Goal: Book appointment/travel/reservation

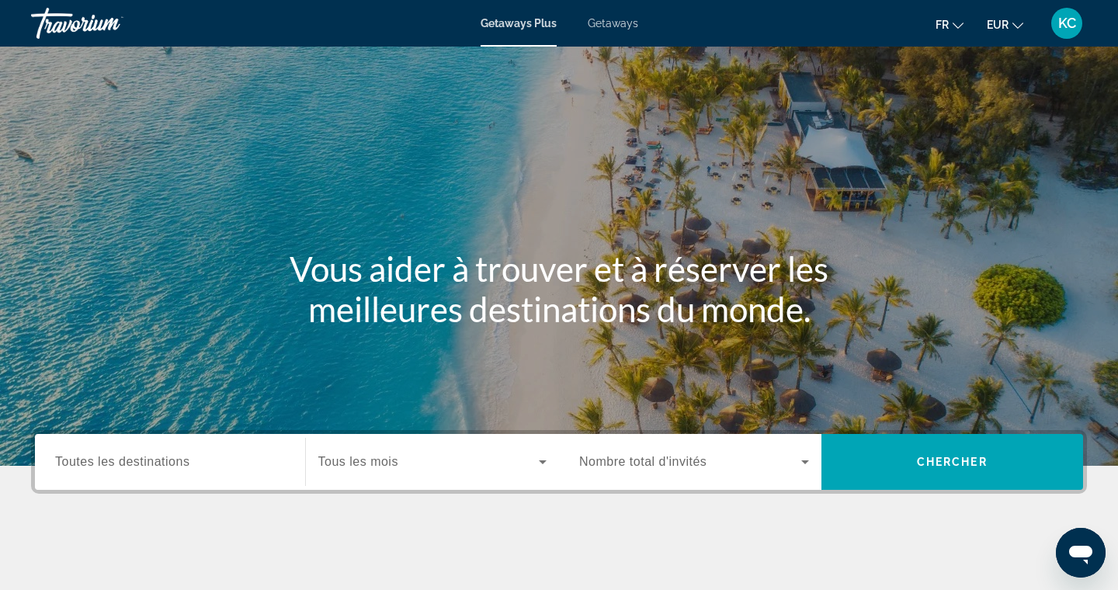
click at [614, 25] on span "Getaways" at bounding box center [613, 23] width 50 height 12
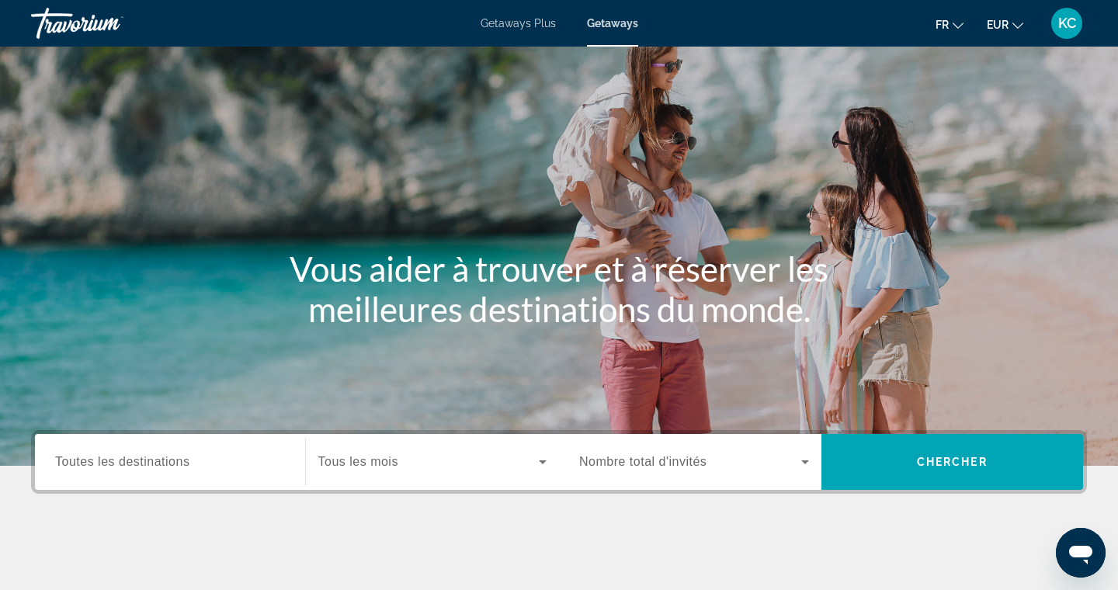
click at [181, 451] on div "Search widget" at bounding box center [170, 462] width 230 height 44
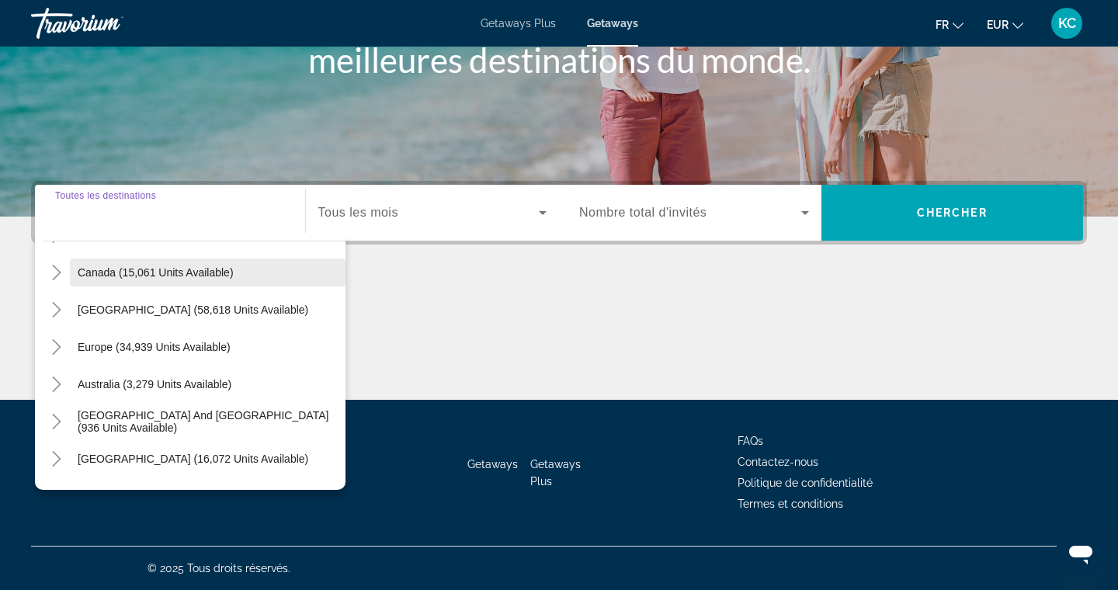
scroll to position [111, 0]
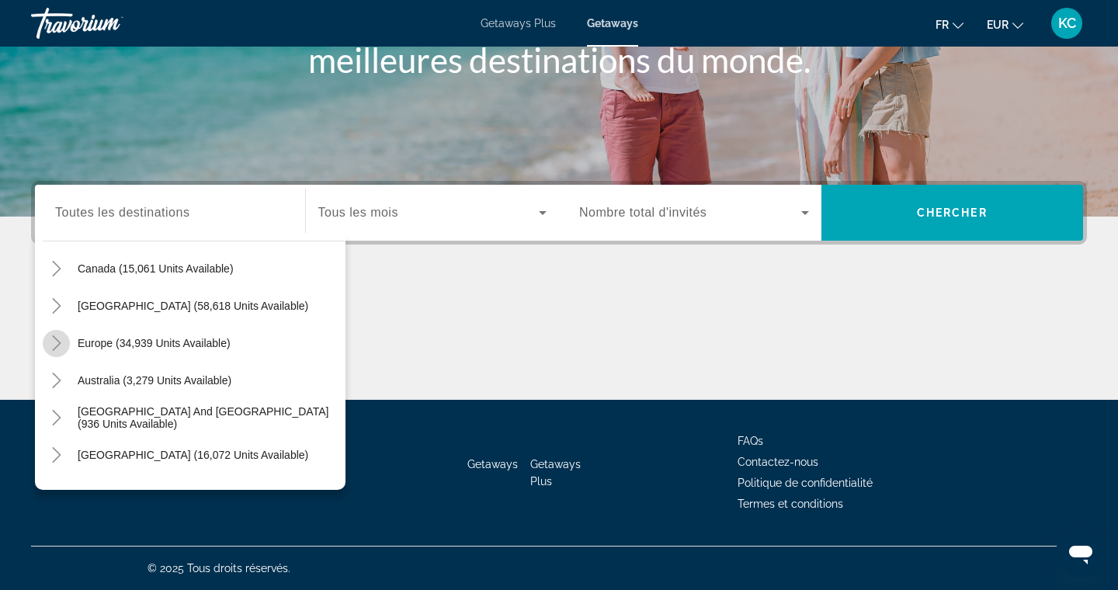
click at [57, 342] on icon "Toggle Europe (34,939 units available)" at bounding box center [56, 344] width 9 height 16
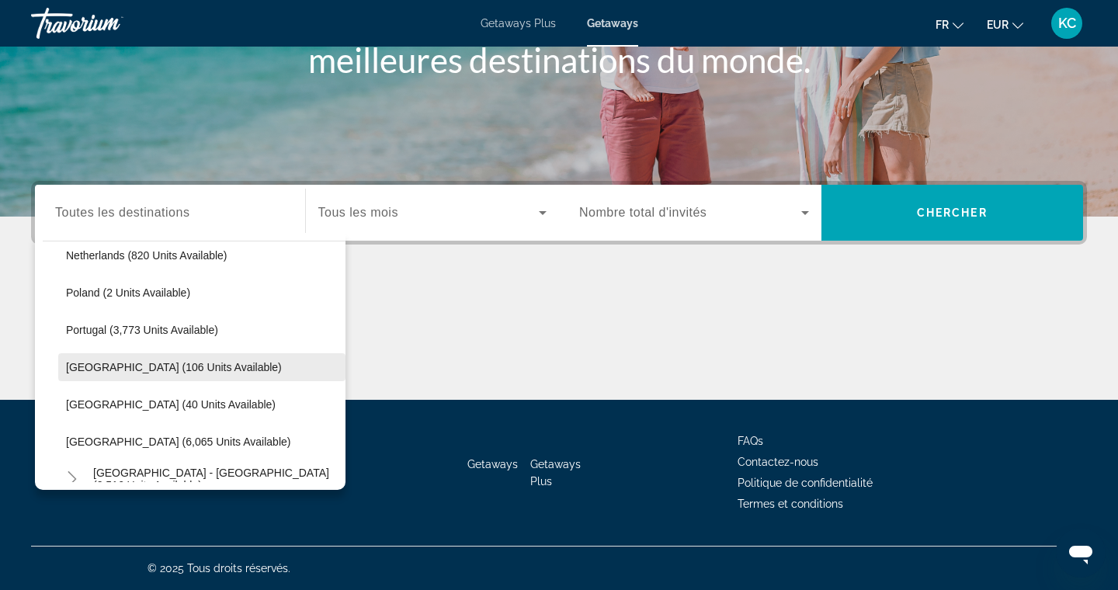
scroll to position [748, 0]
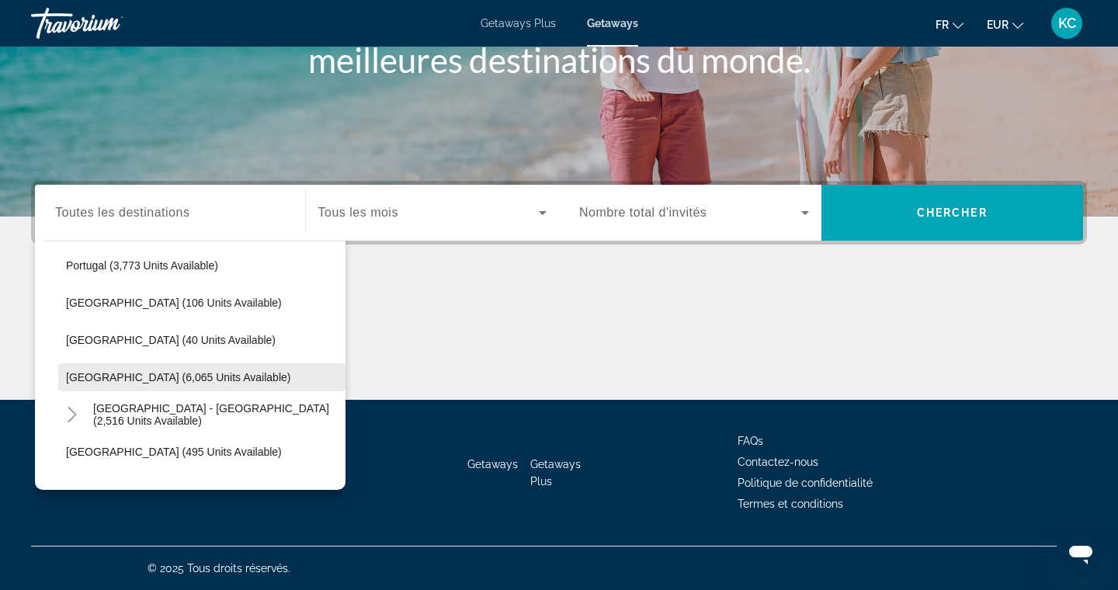
click at [141, 370] on span "Search widget" at bounding box center [201, 377] width 287 height 37
type input "**********"
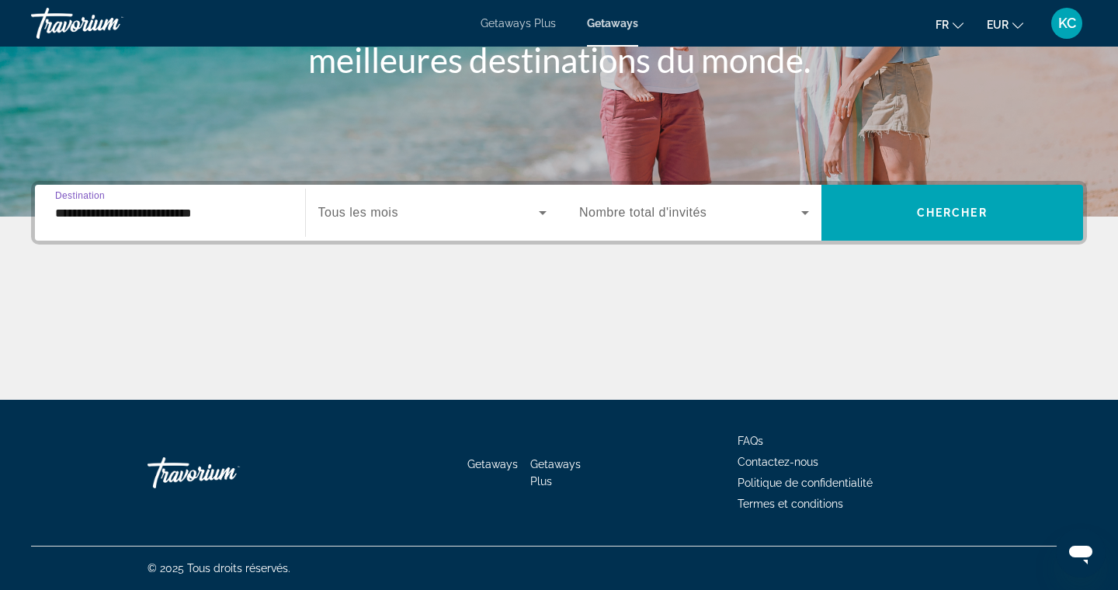
click at [377, 214] on span "Tous les mois" at bounding box center [358, 212] width 80 height 13
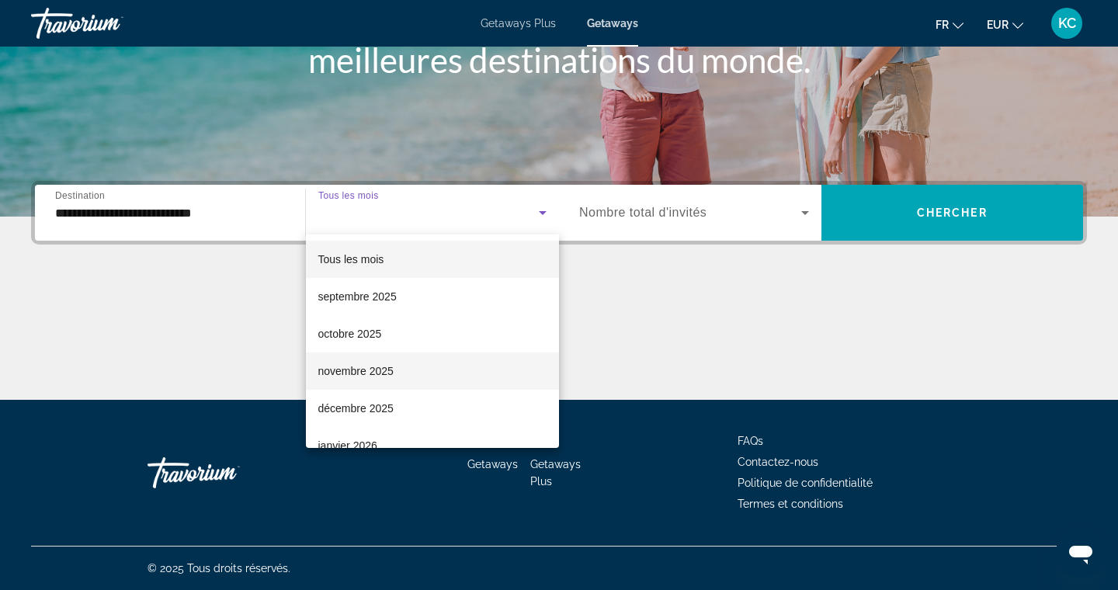
click at [388, 364] on span "novembre 2025" at bounding box center [355, 371] width 75 height 19
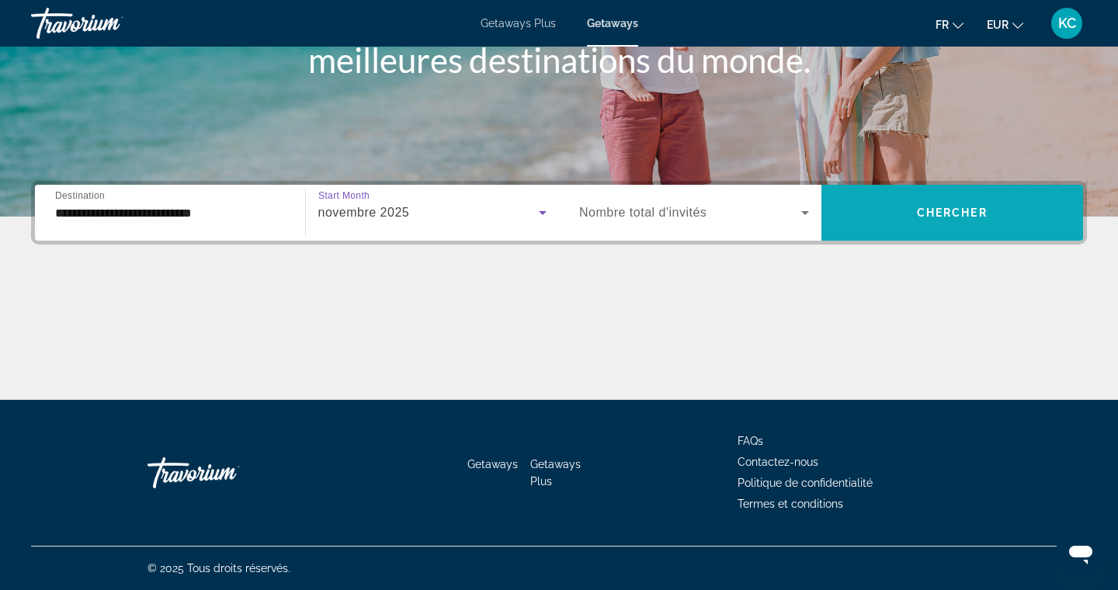
click at [878, 221] on span "Search widget" at bounding box center [953, 212] width 263 height 37
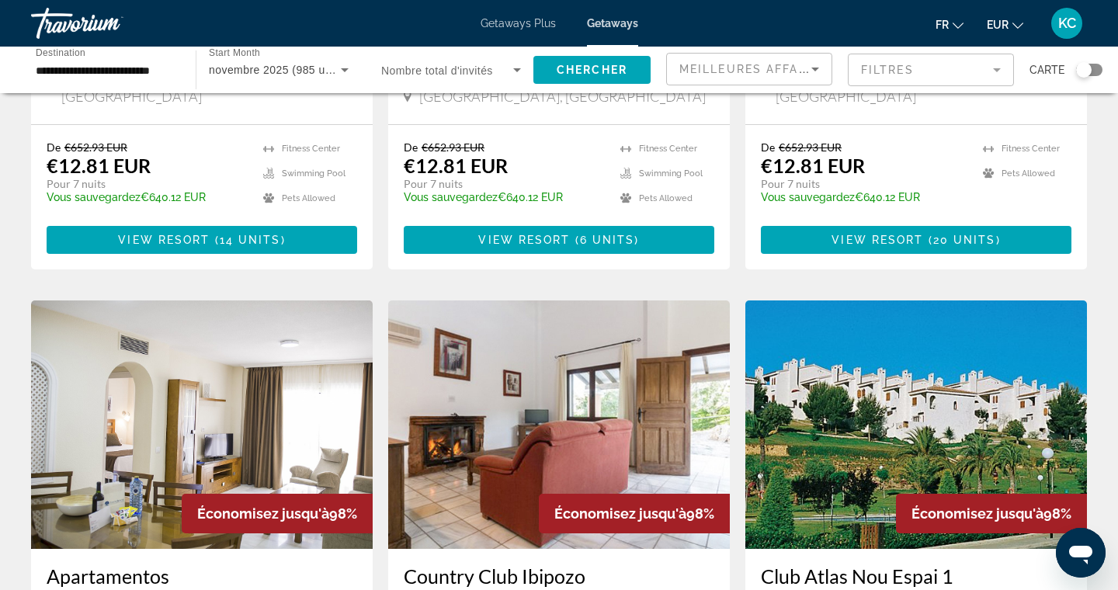
scroll to position [1850, 0]
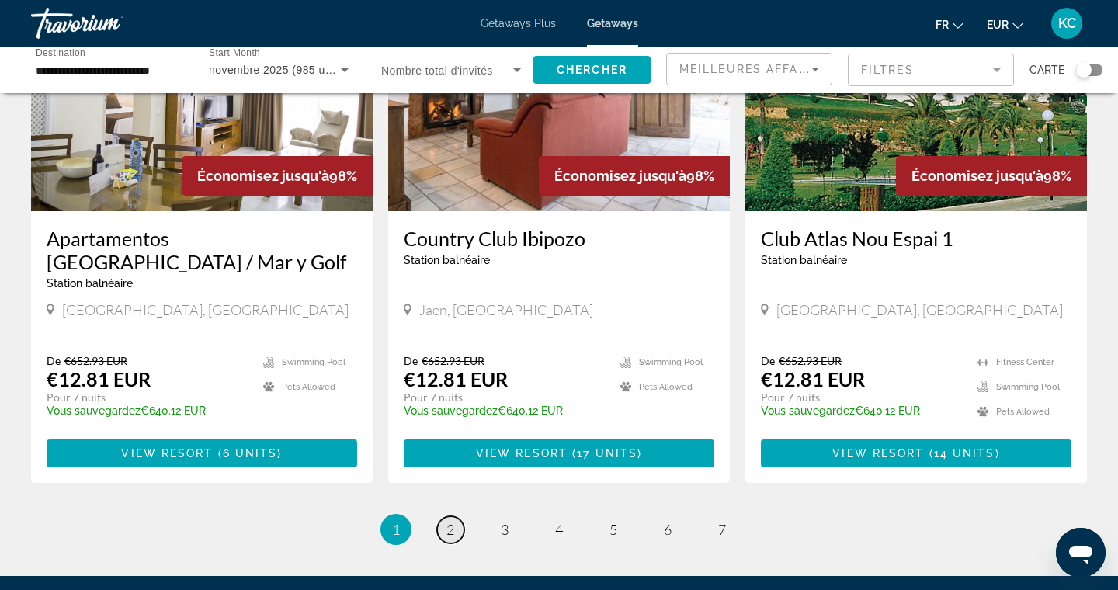
click at [451, 521] on span "2" at bounding box center [451, 529] width 8 height 17
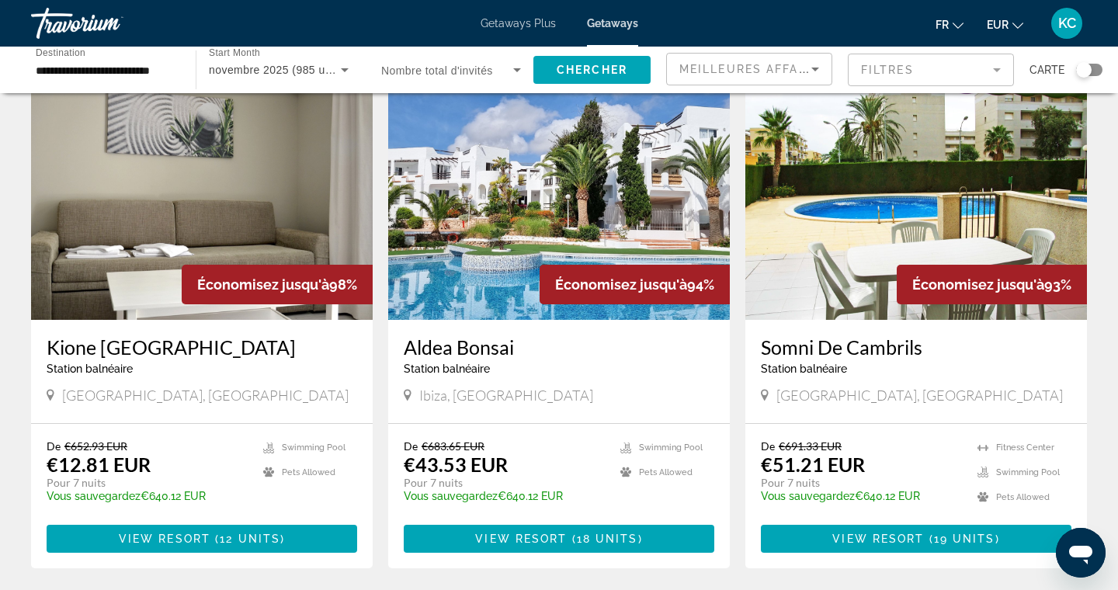
scroll to position [633, 0]
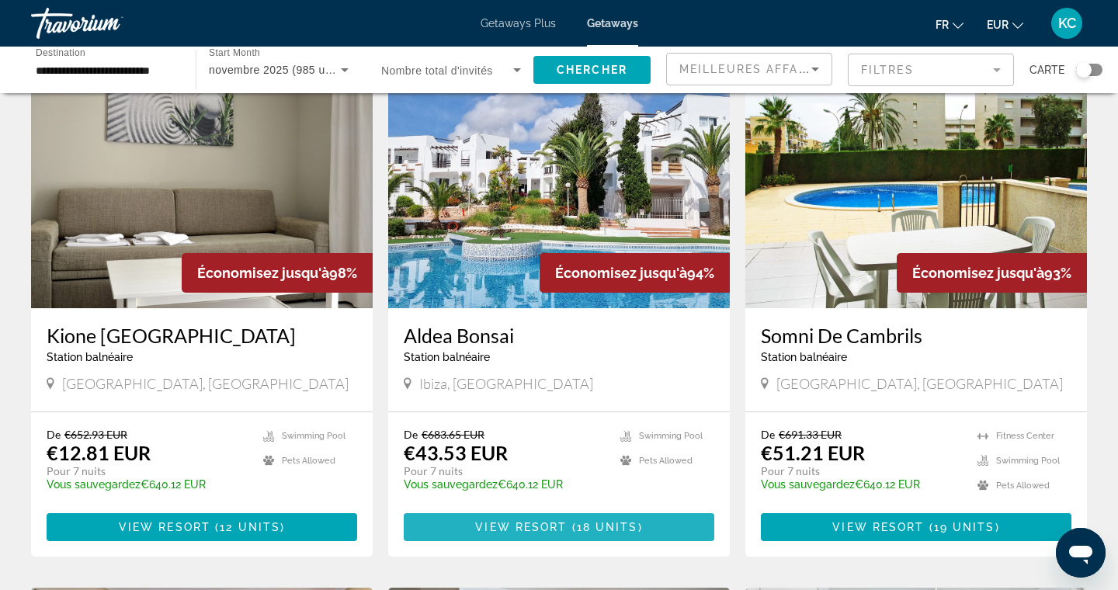
click at [543, 521] on span "View Resort" at bounding box center [521, 527] width 92 height 12
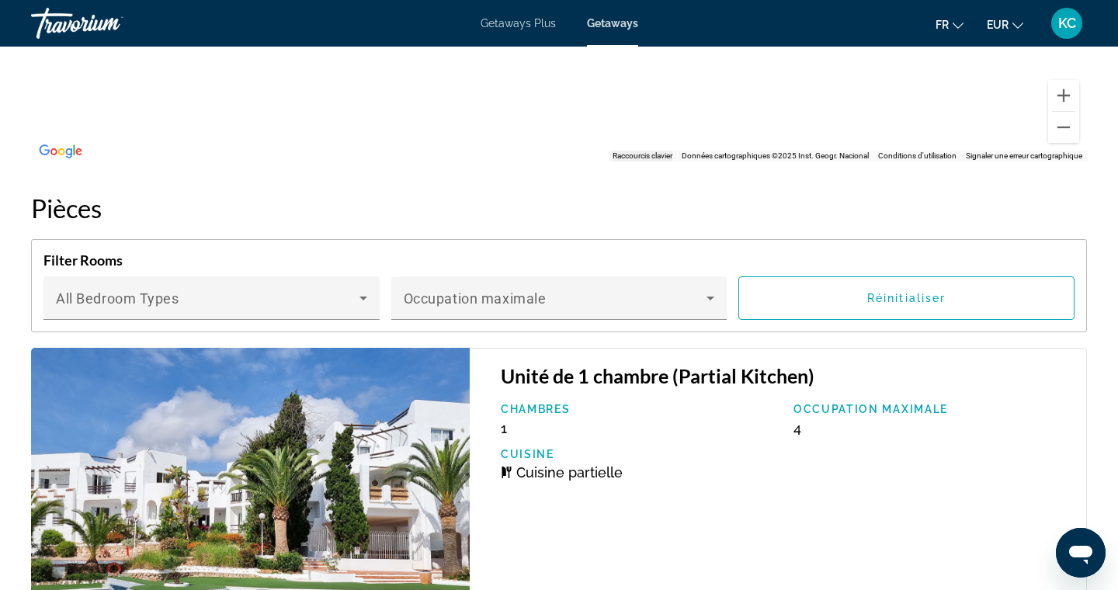
scroll to position [2580, 0]
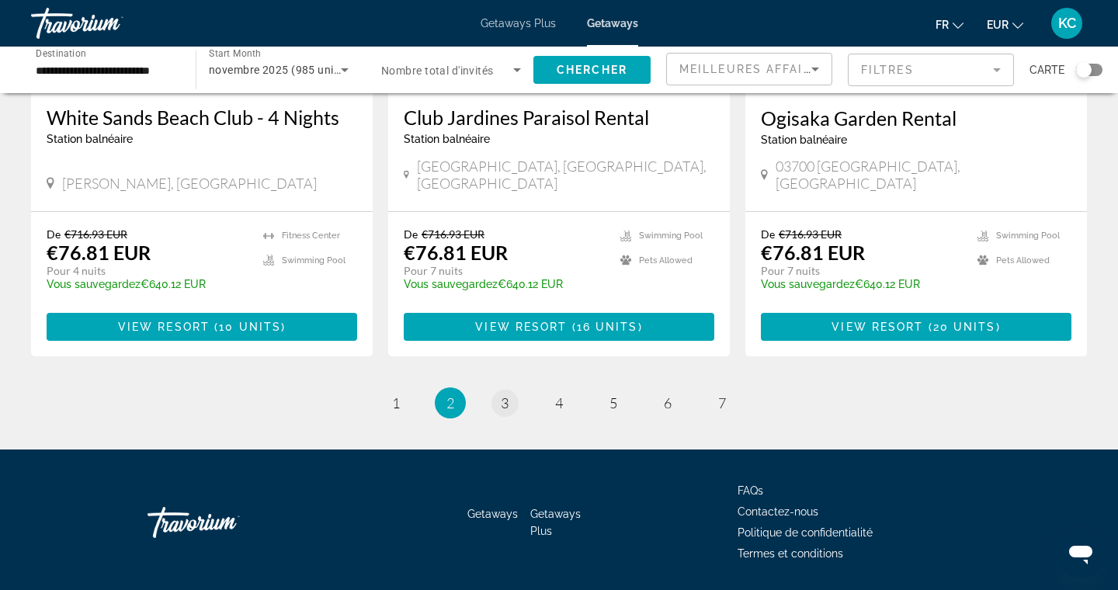
scroll to position [1924, 0]
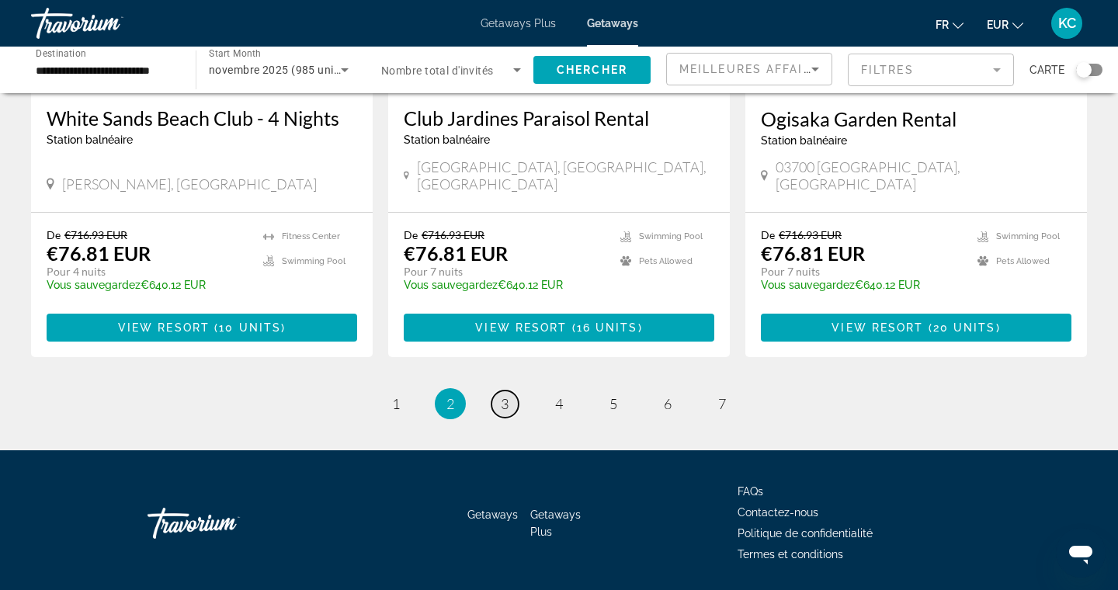
click at [504, 395] on span "3" at bounding box center [505, 403] width 8 height 17
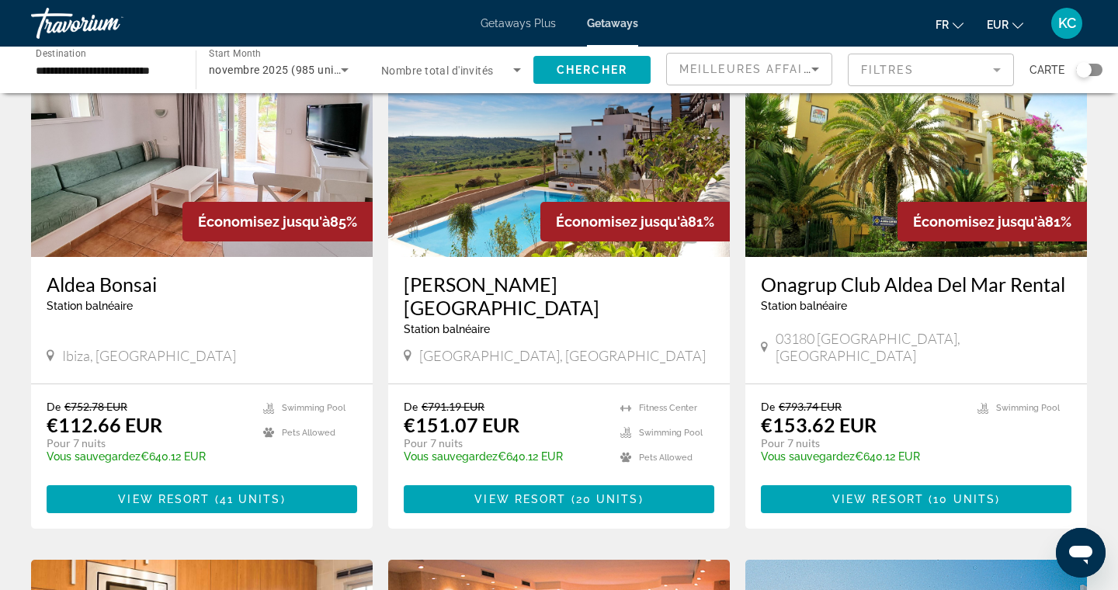
scroll to position [694, 0]
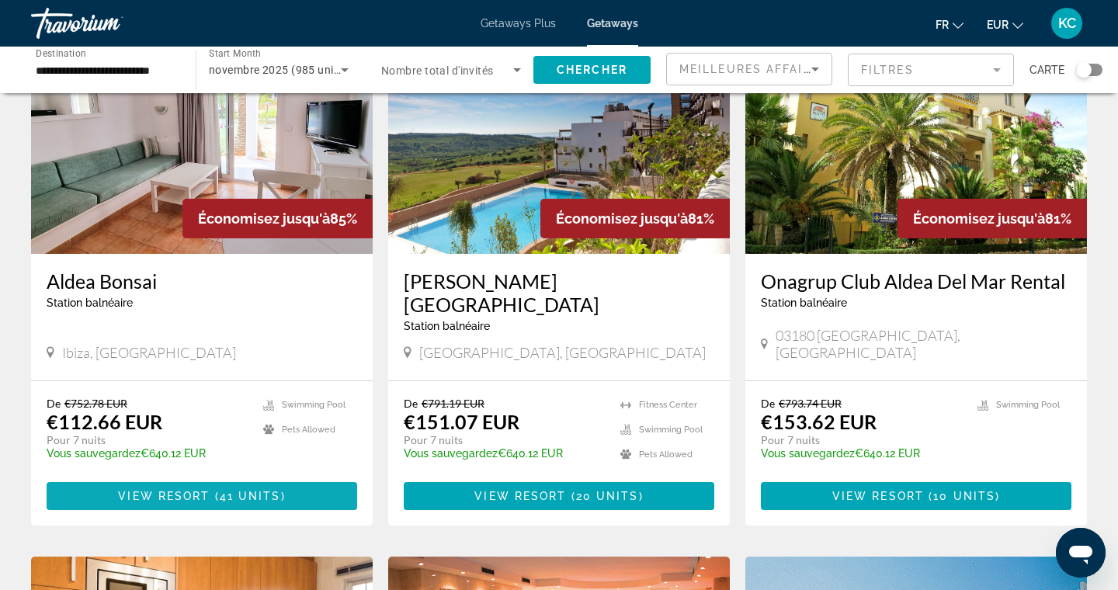
click at [237, 490] on span "41 units" at bounding box center [250, 496] width 61 height 12
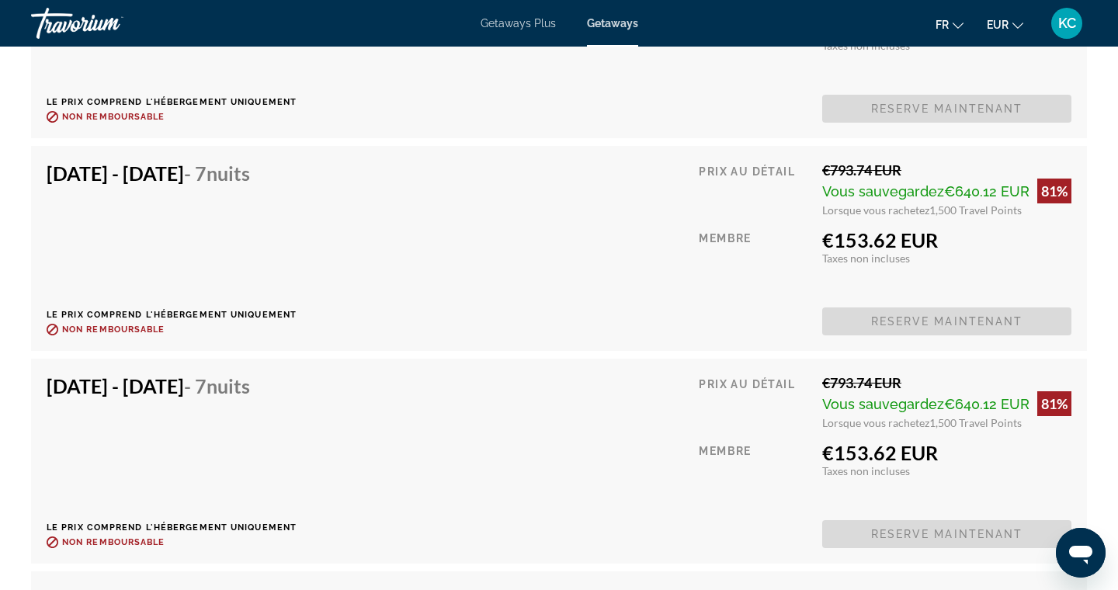
scroll to position [4233, 0]
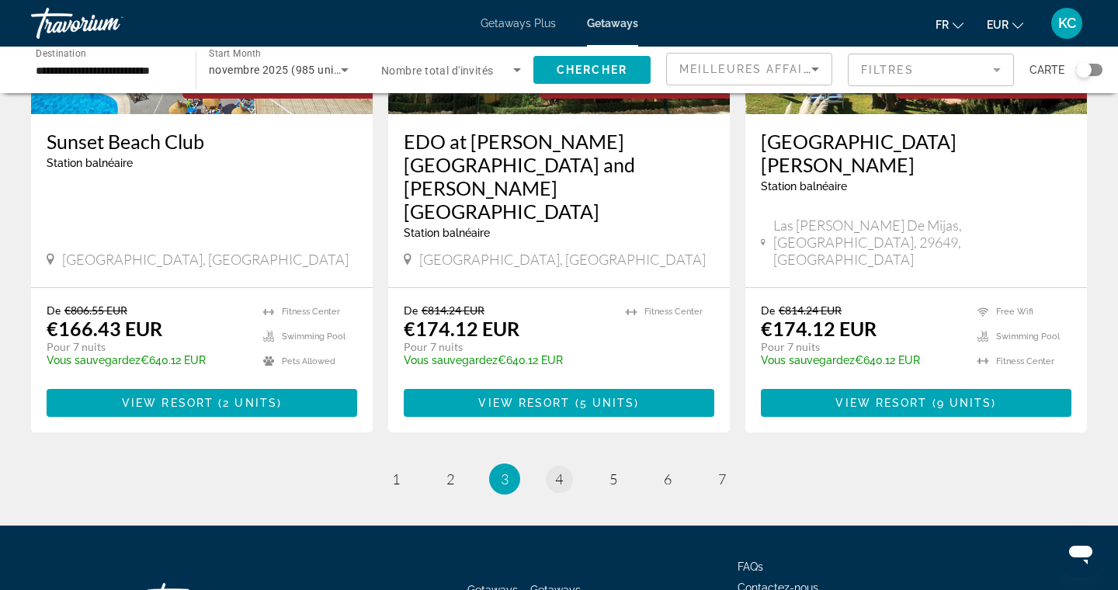
scroll to position [1970, 0]
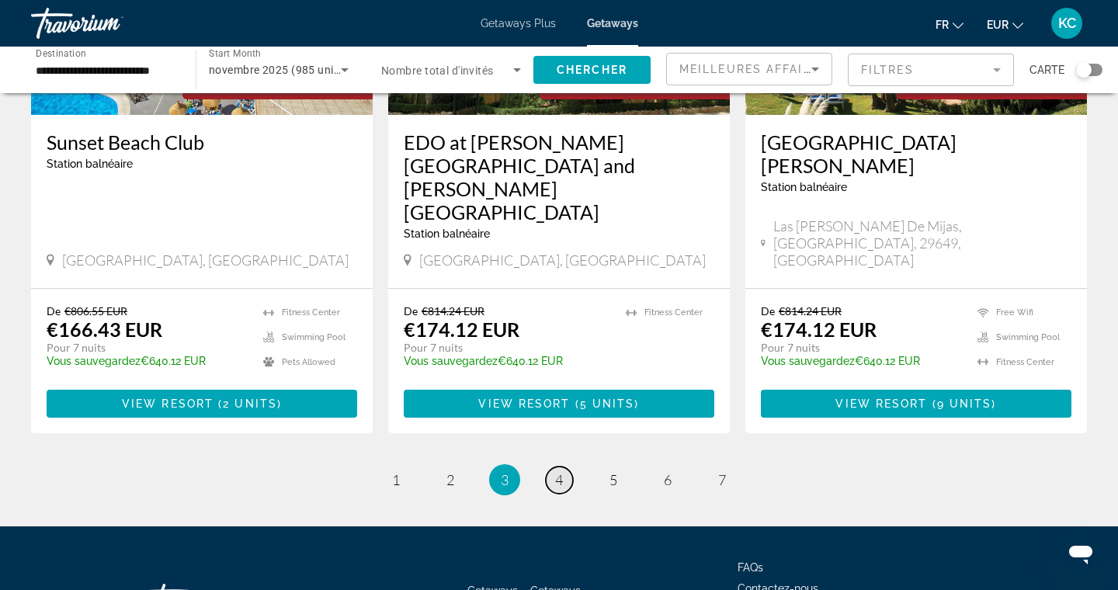
click at [562, 471] on span "4" at bounding box center [559, 479] width 8 height 17
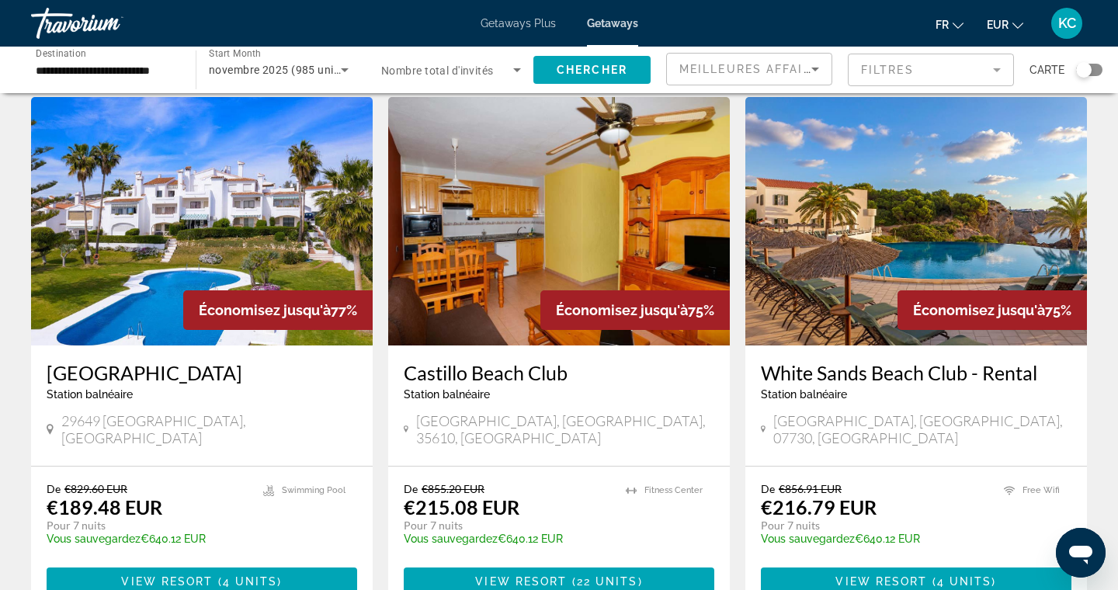
scroll to position [1149, 0]
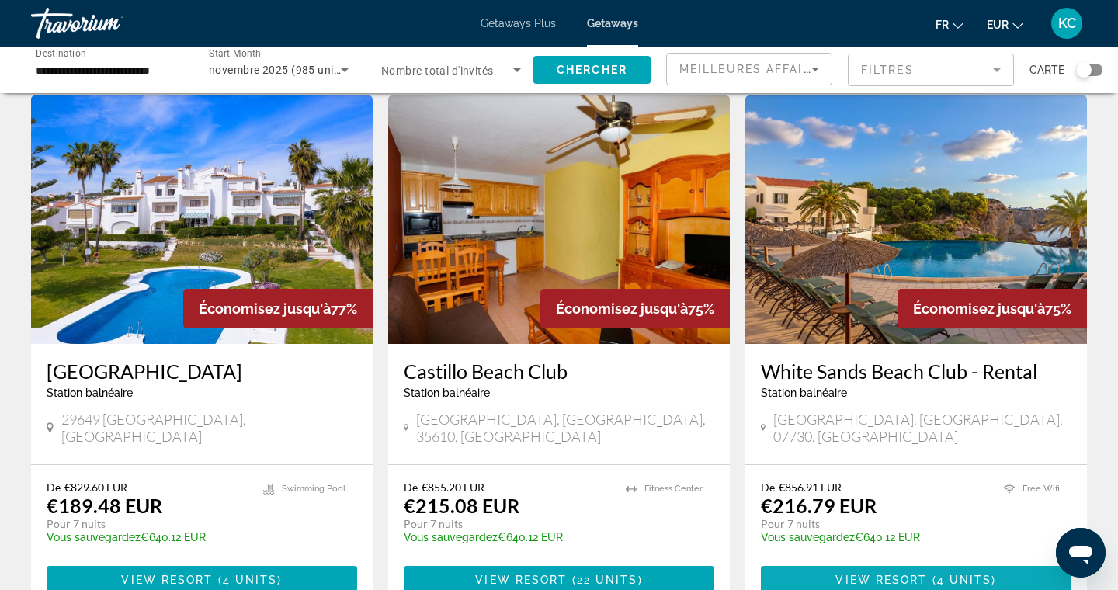
click at [878, 574] on span "View Resort" at bounding box center [882, 580] width 92 height 12
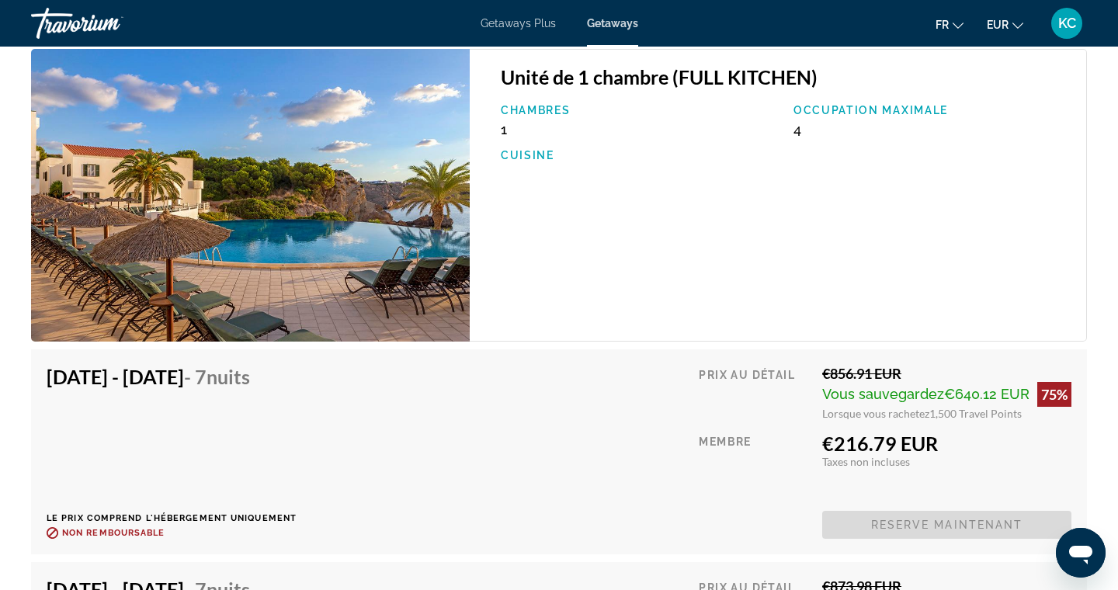
scroll to position [3552, 0]
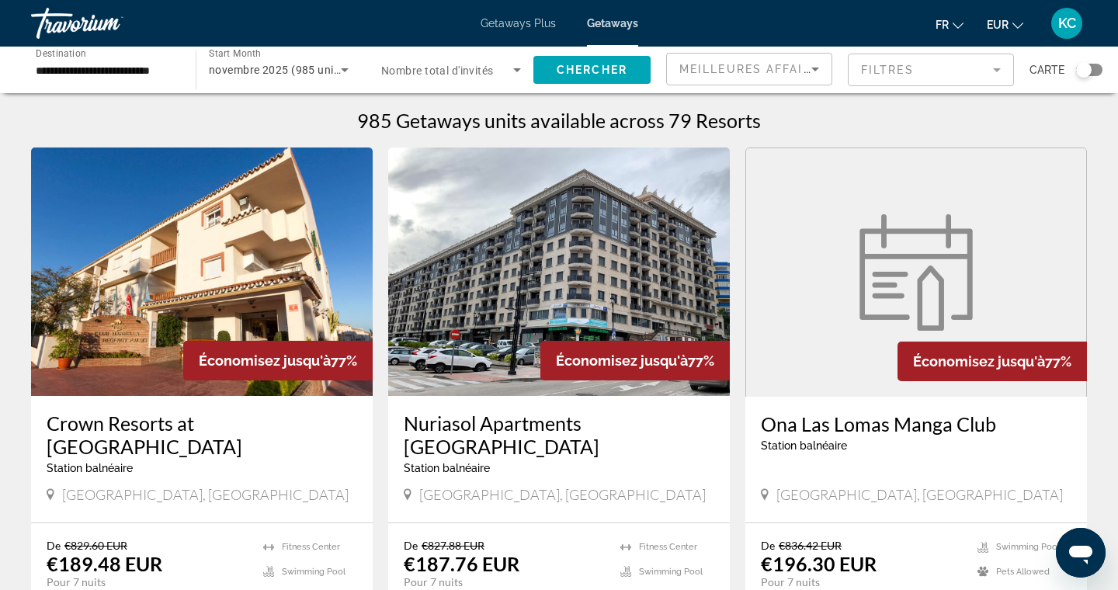
click at [161, 71] on input "**********" at bounding box center [106, 70] width 140 height 19
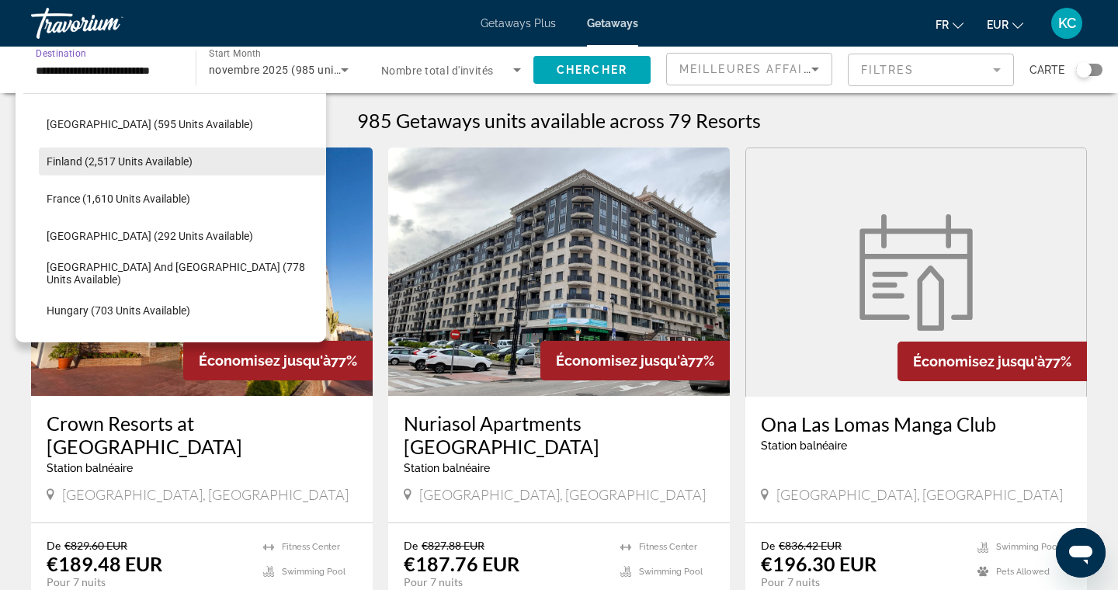
scroll to position [285, 0]
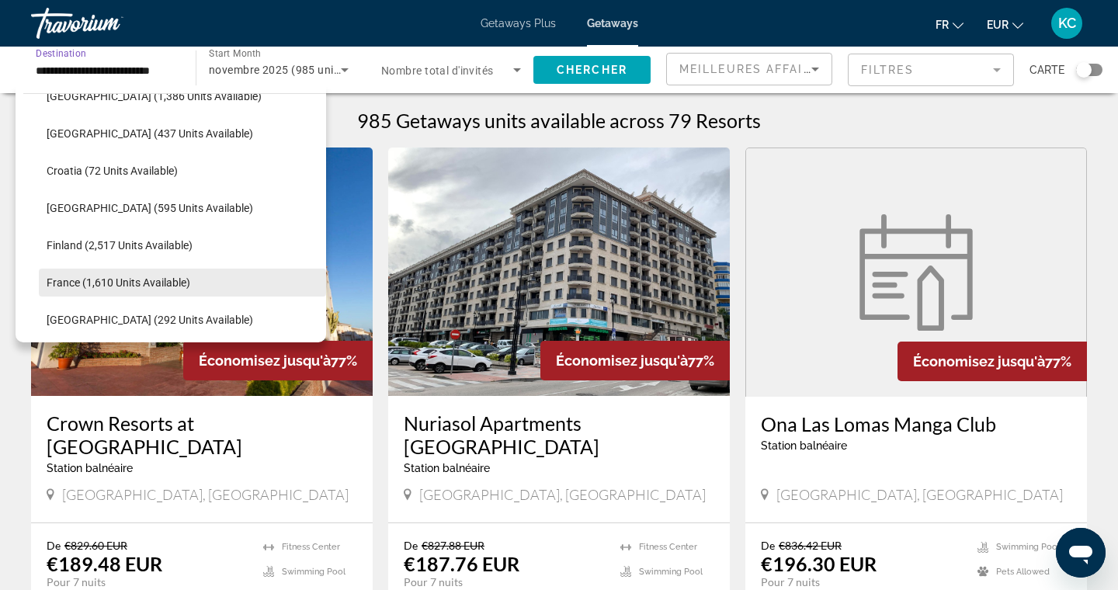
click at [113, 283] on span "France (1,610 units available)" at bounding box center [119, 282] width 144 height 12
type input "**********"
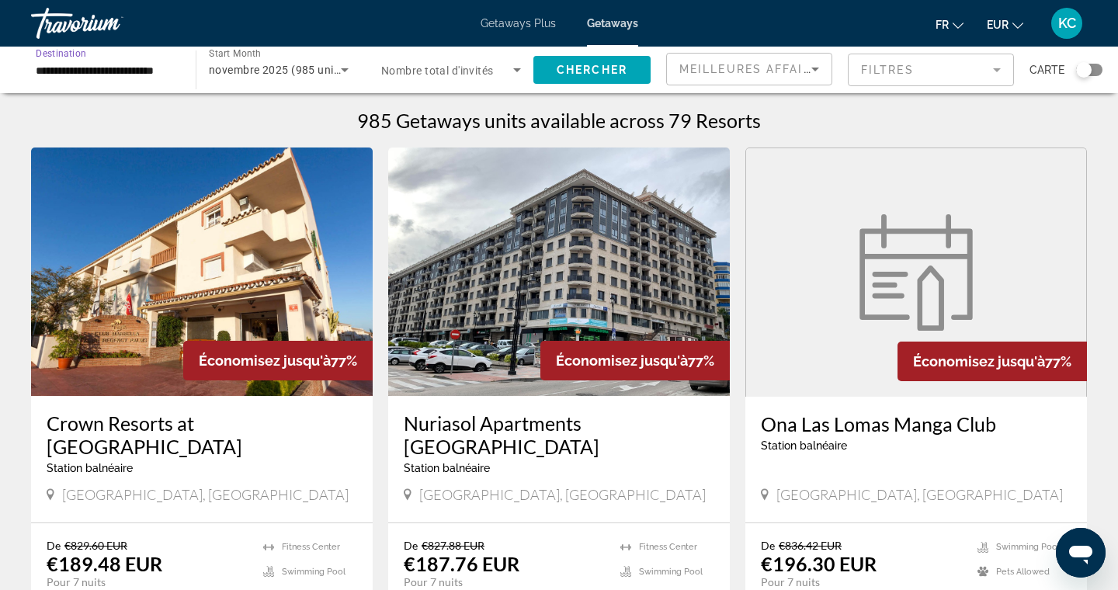
click at [300, 71] on span "novembre 2025 (985 units available)" at bounding box center [302, 70] width 187 height 12
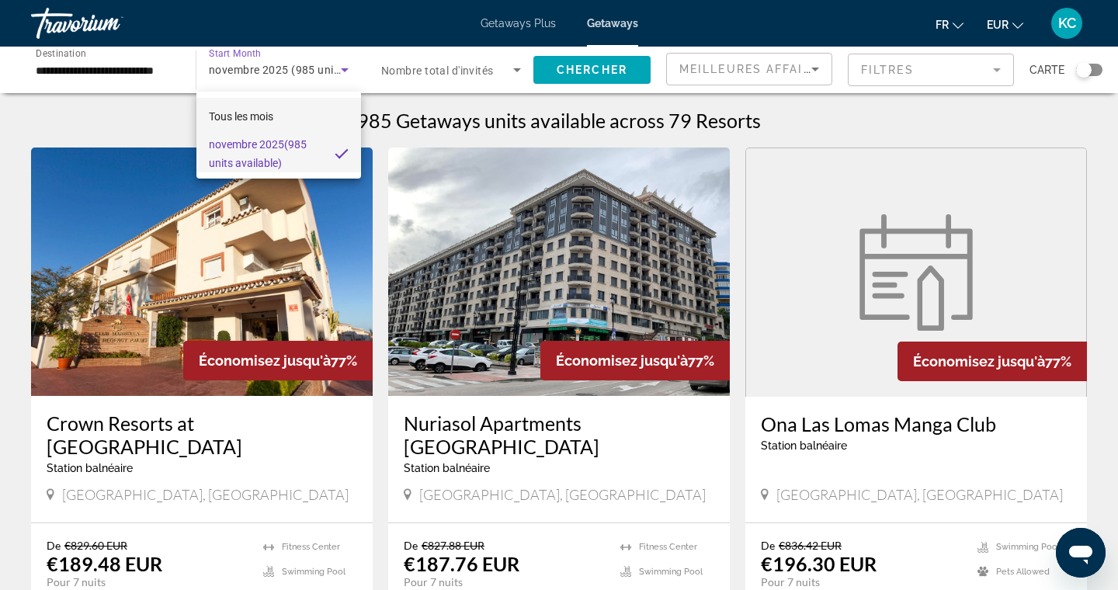
scroll to position [0, 0]
click at [290, 116] on mat-option "Tous les mois" at bounding box center [278, 116] width 165 height 37
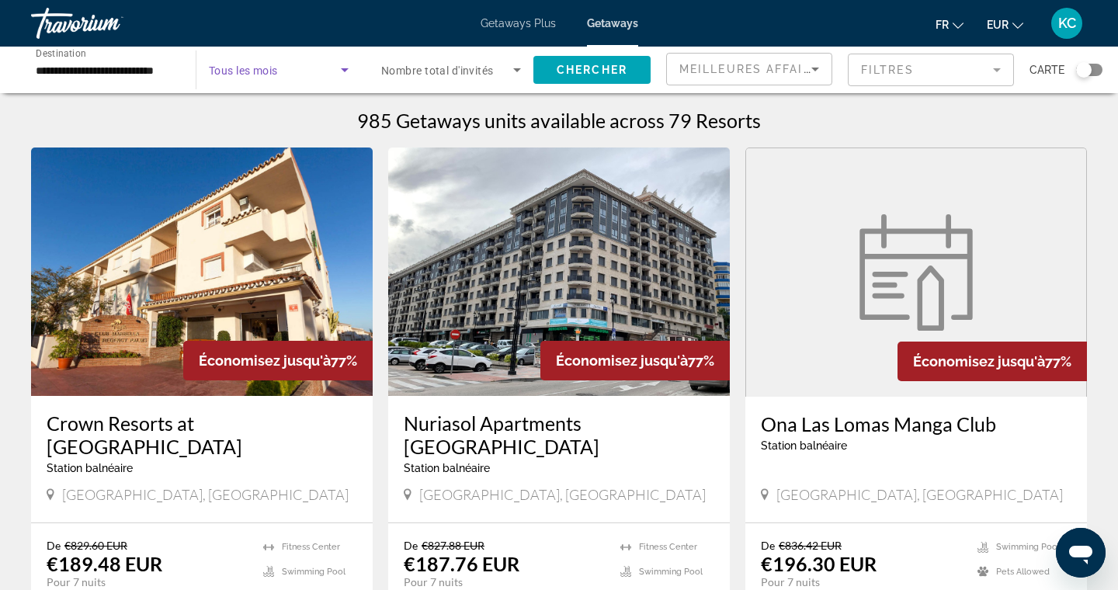
click at [329, 64] on span "Search widget" at bounding box center [275, 70] width 132 height 19
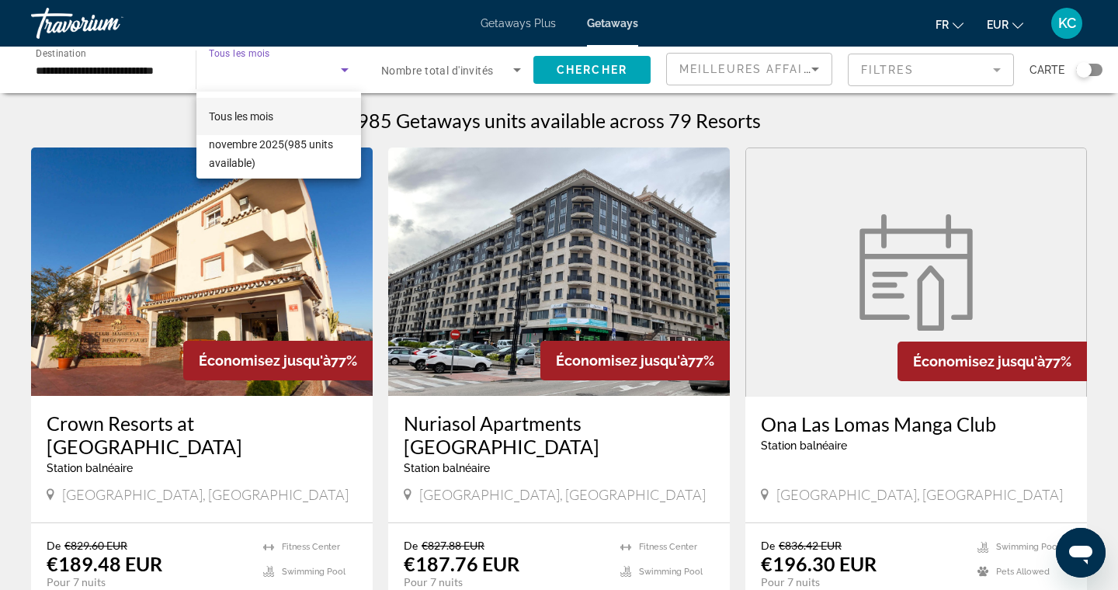
click at [329, 64] on div at bounding box center [559, 295] width 1118 height 590
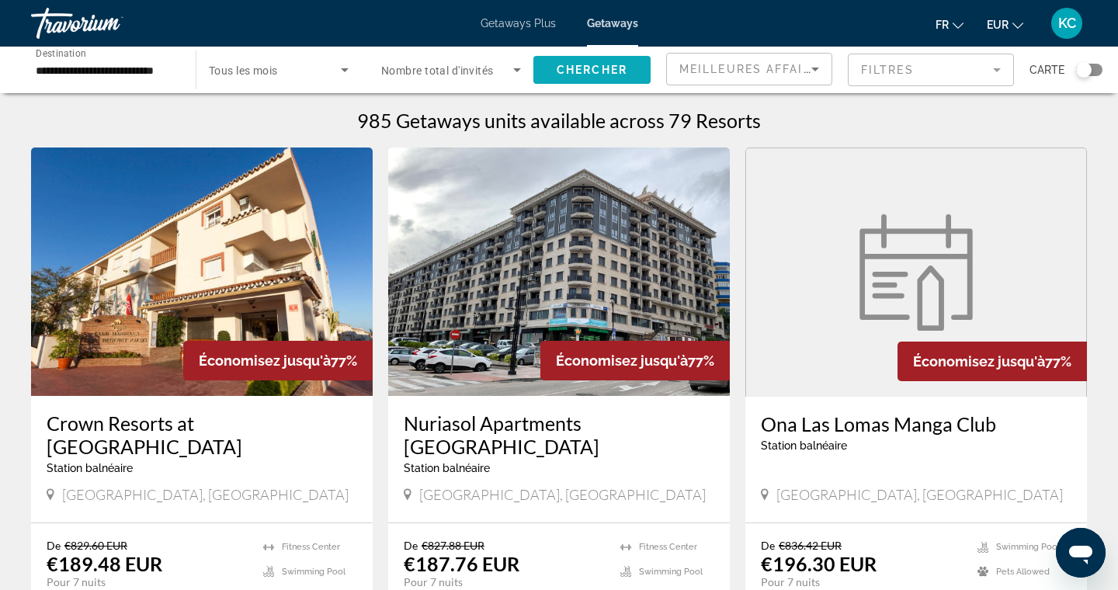
click at [594, 68] on span "Chercher" at bounding box center [592, 70] width 71 height 12
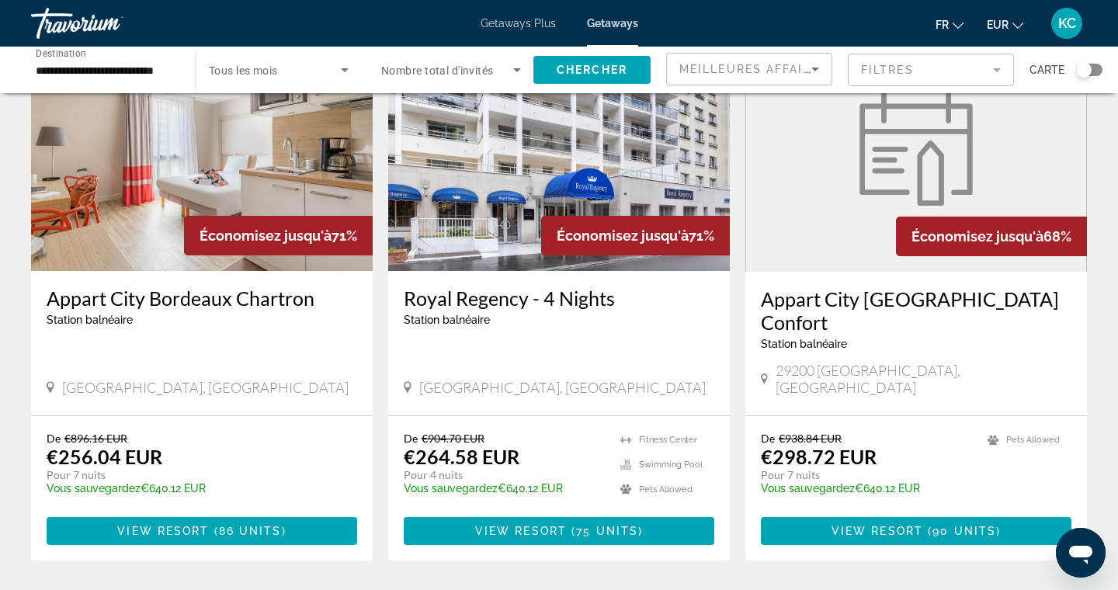
scroll to position [1765, 0]
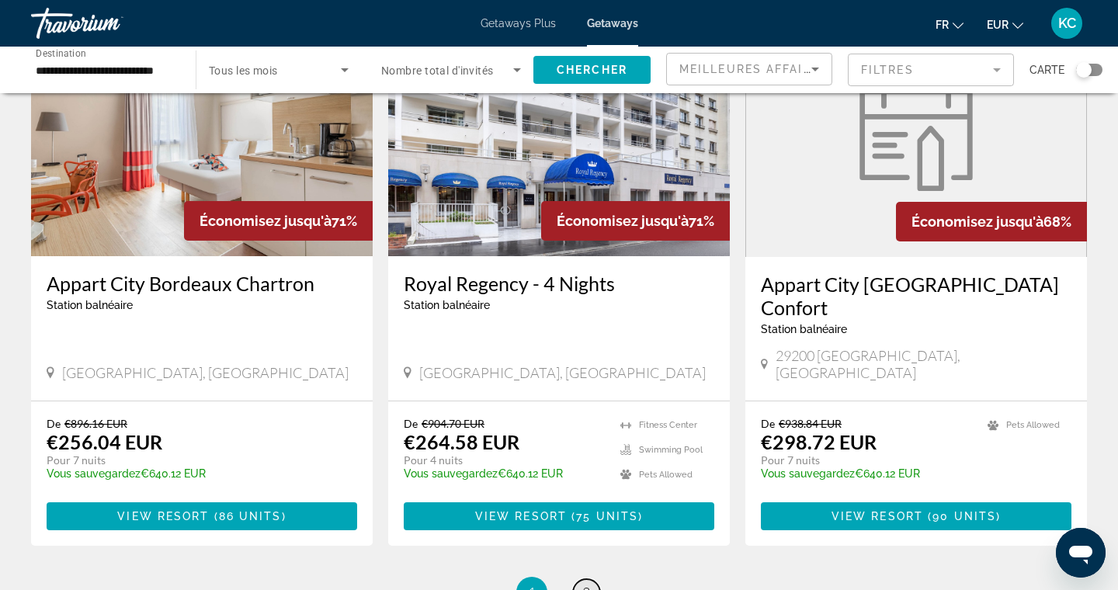
click at [582, 579] on link "page 2" at bounding box center [586, 592] width 27 height 27
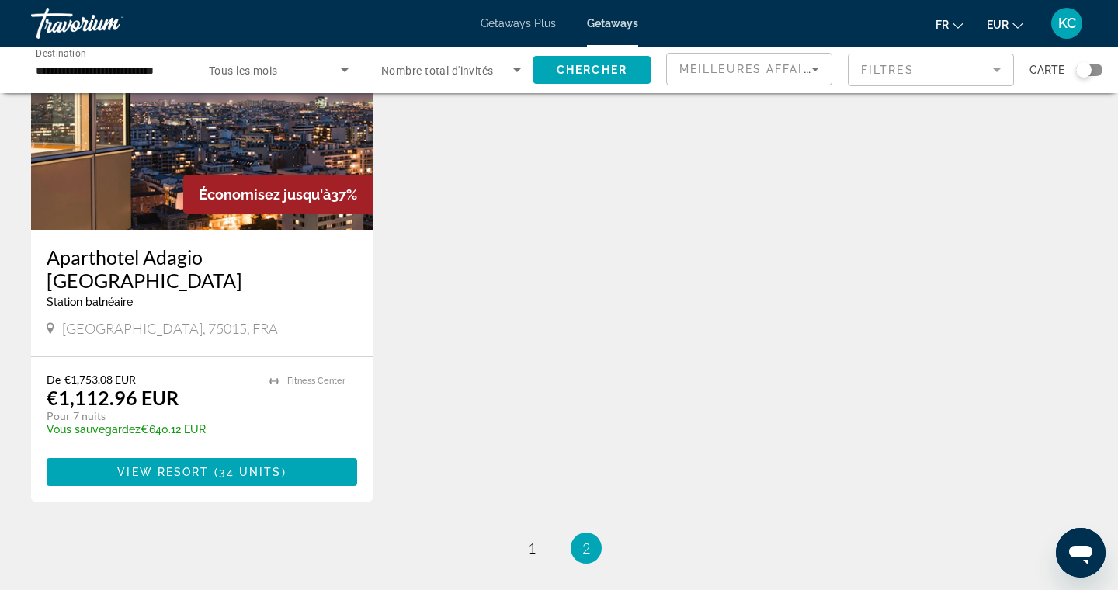
scroll to position [1876, 0]
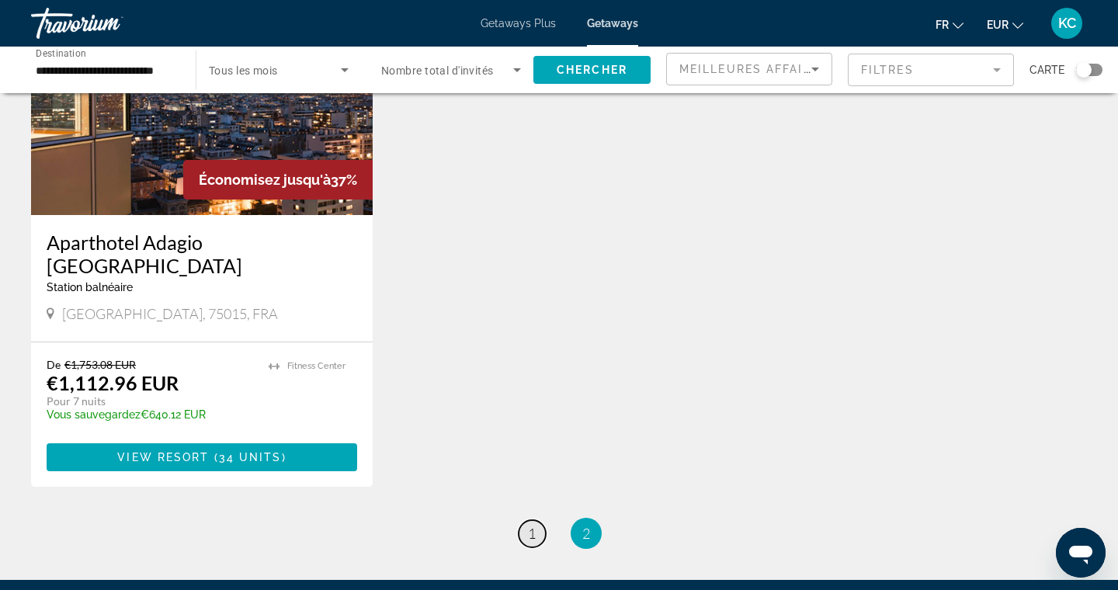
click at [543, 520] on link "page 1" at bounding box center [532, 533] width 27 height 27
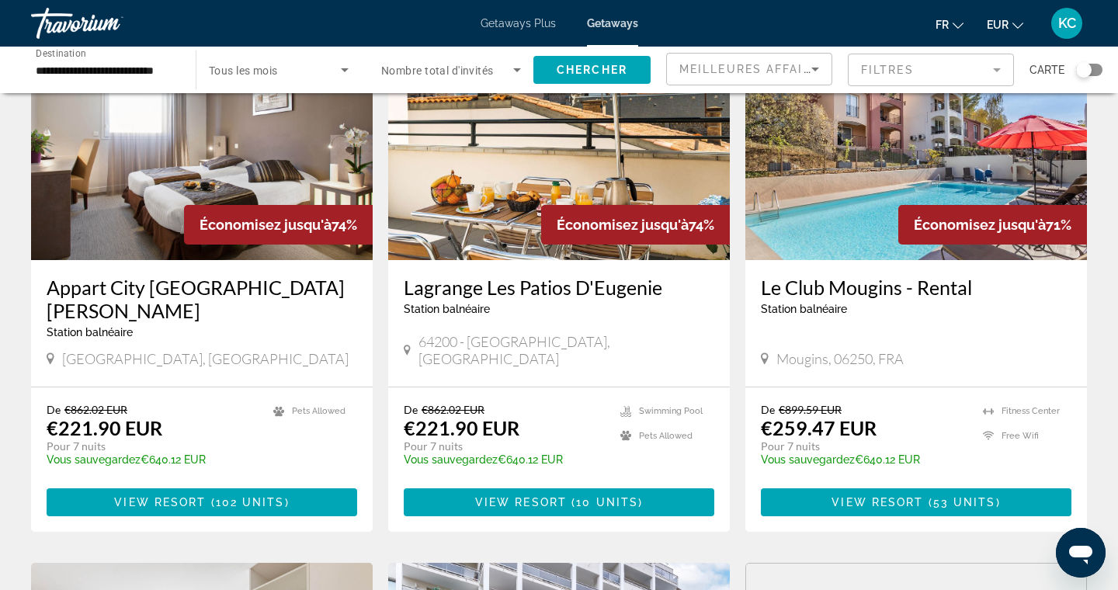
scroll to position [1212, 0]
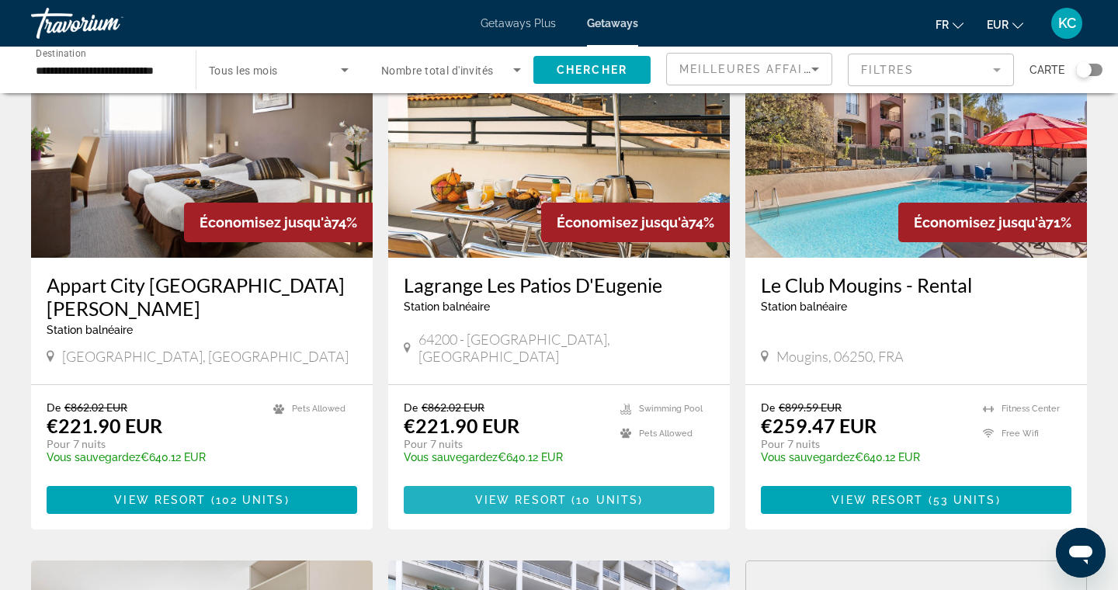
click at [538, 494] on span "View Resort" at bounding box center [521, 500] width 92 height 12
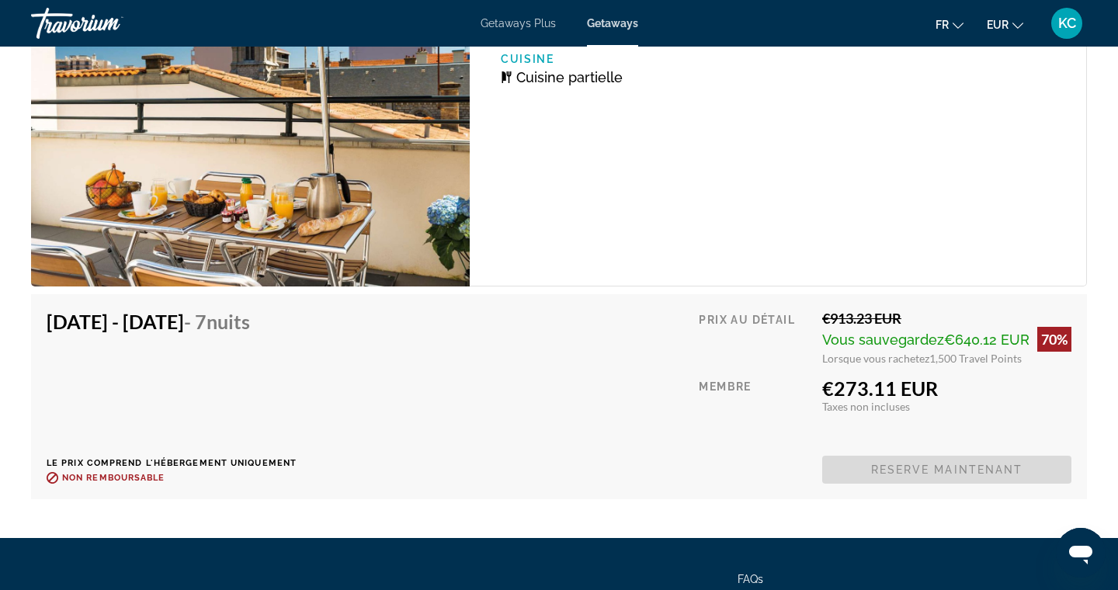
scroll to position [4227, 0]
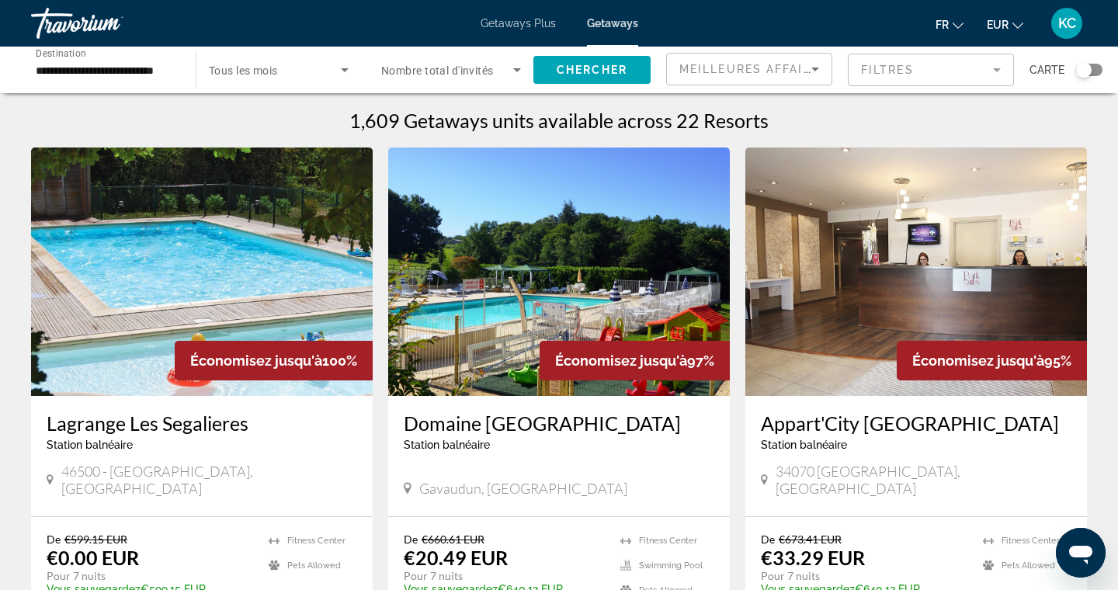
click at [124, 70] on input "**********" at bounding box center [106, 70] width 140 height 19
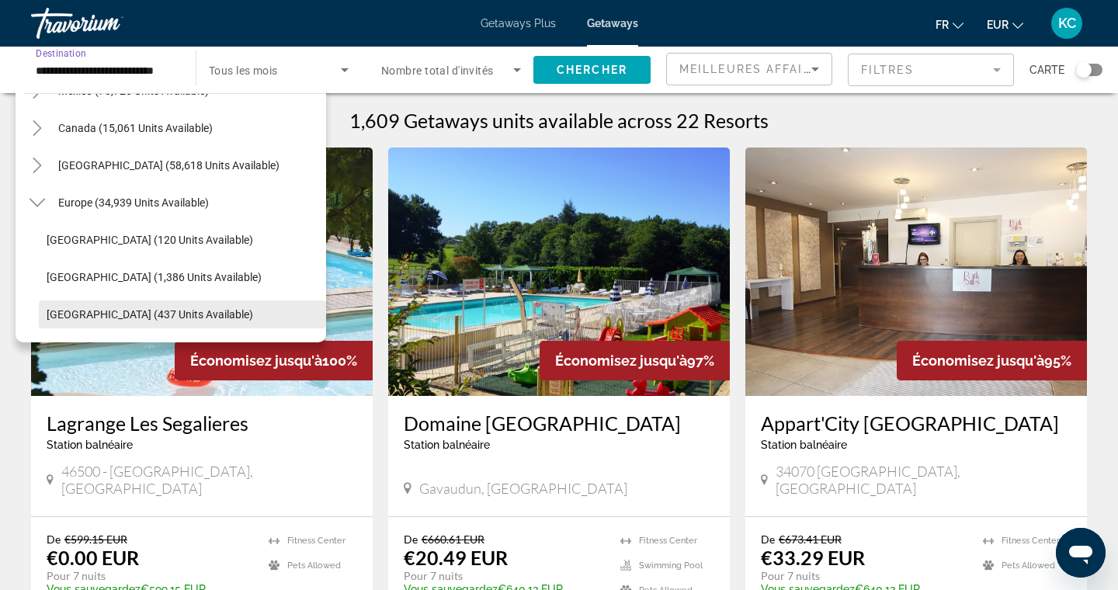
scroll to position [99, 0]
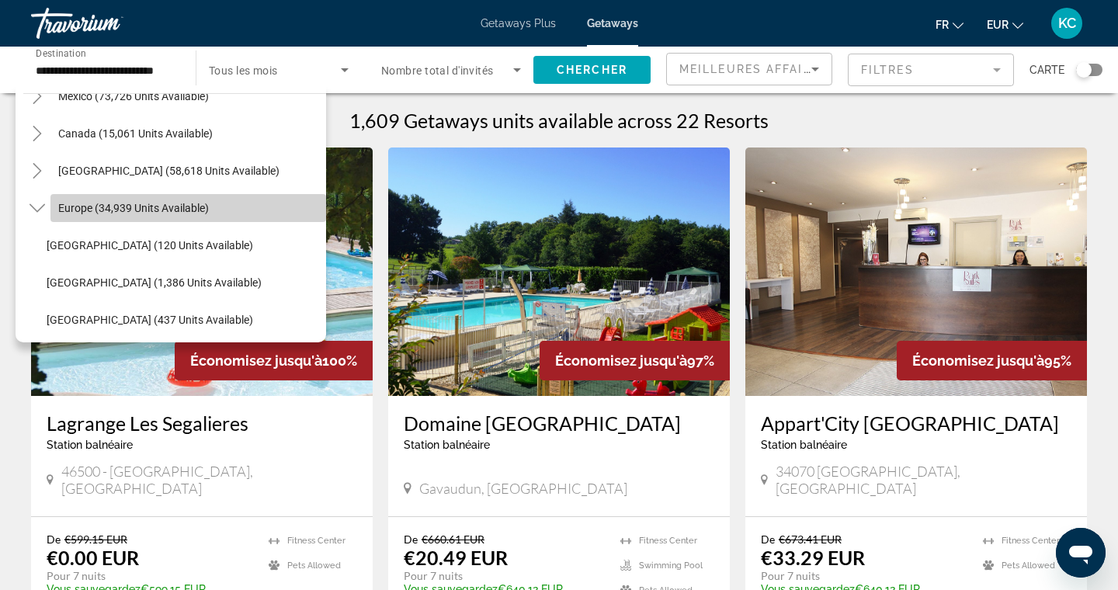
click at [105, 207] on span "Europe (34,939 units available)" at bounding box center [133, 208] width 151 height 12
type input "**********"
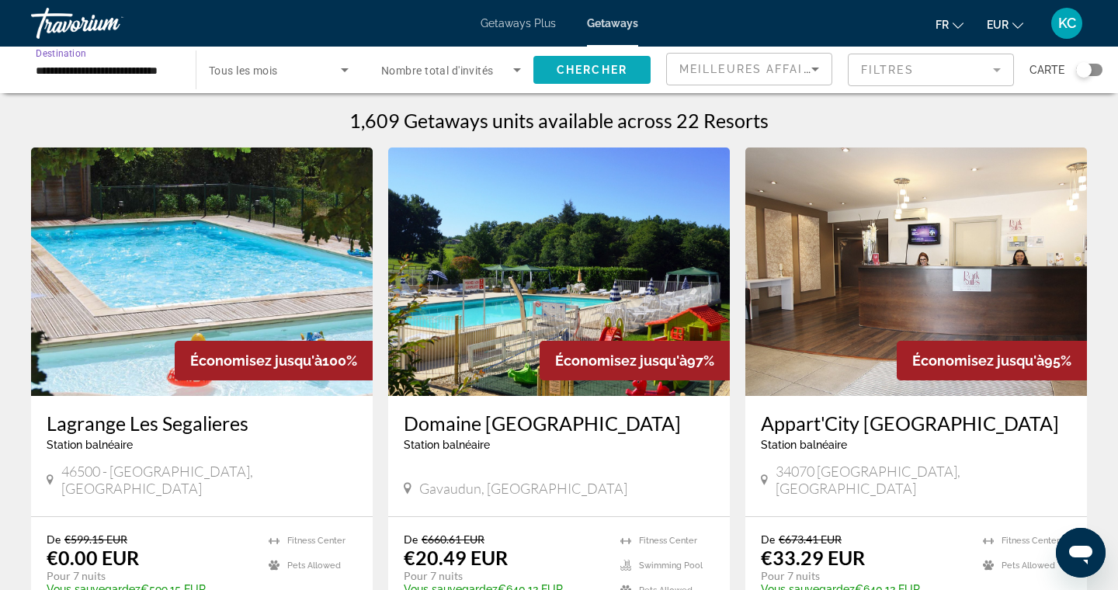
click at [588, 75] on span "Chercher" at bounding box center [592, 70] width 71 height 12
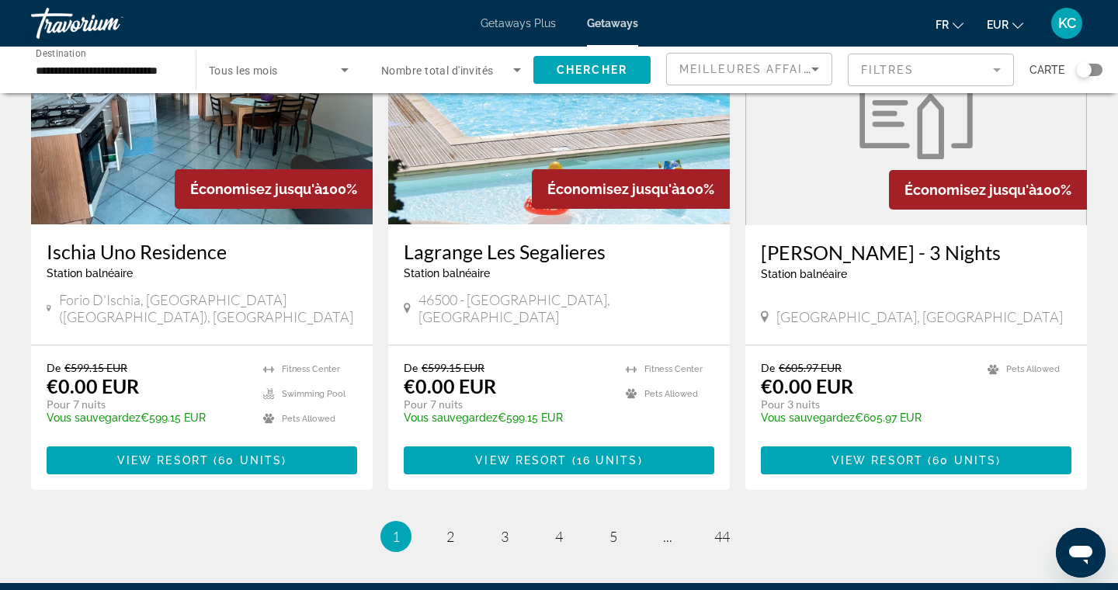
scroll to position [1827, 0]
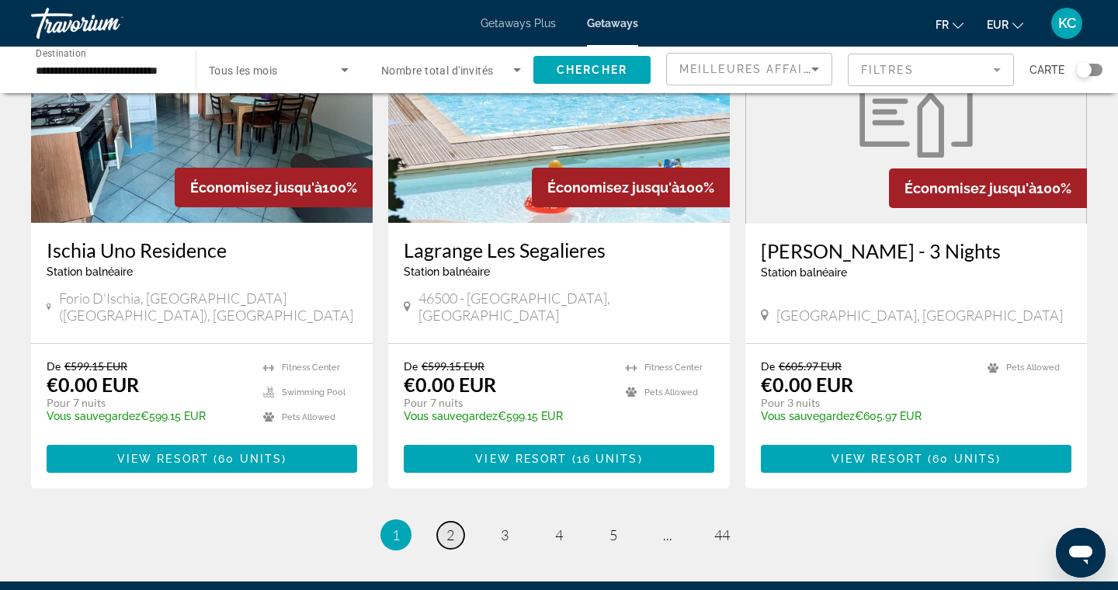
click at [447, 527] on span "2" at bounding box center [451, 535] width 8 height 17
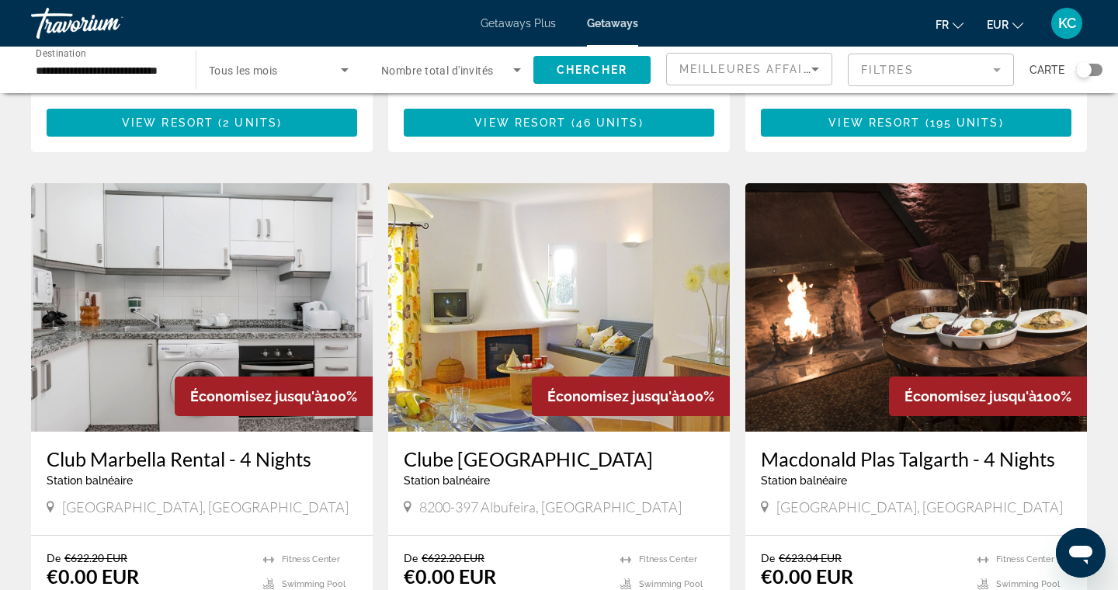
scroll to position [1801, 0]
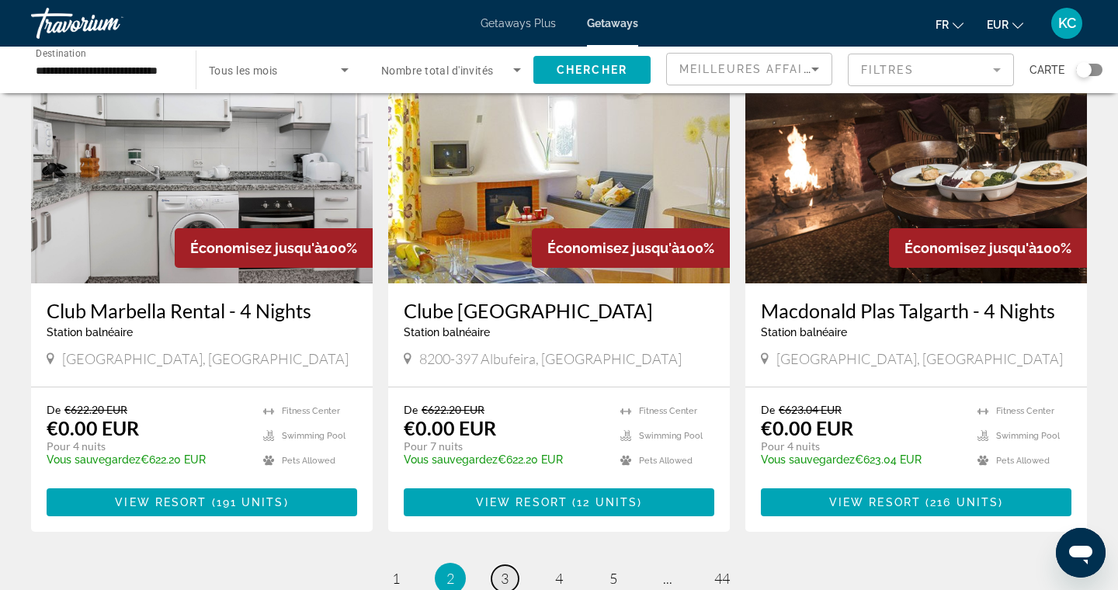
click at [503, 570] on span "3" at bounding box center [505, 578] width 8 height 17
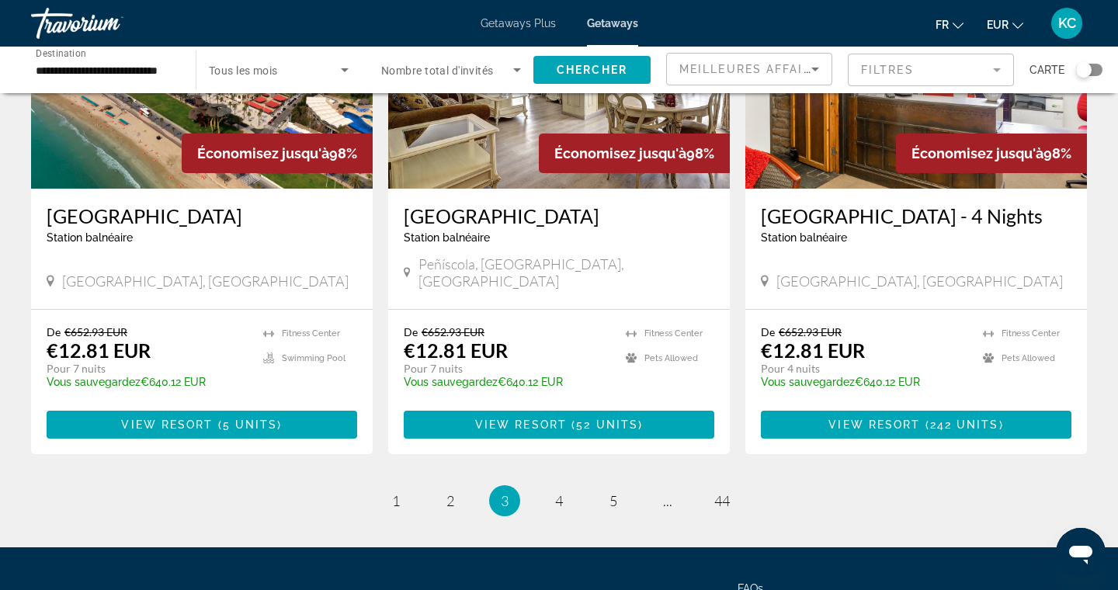
scroll to position [1930, 0]
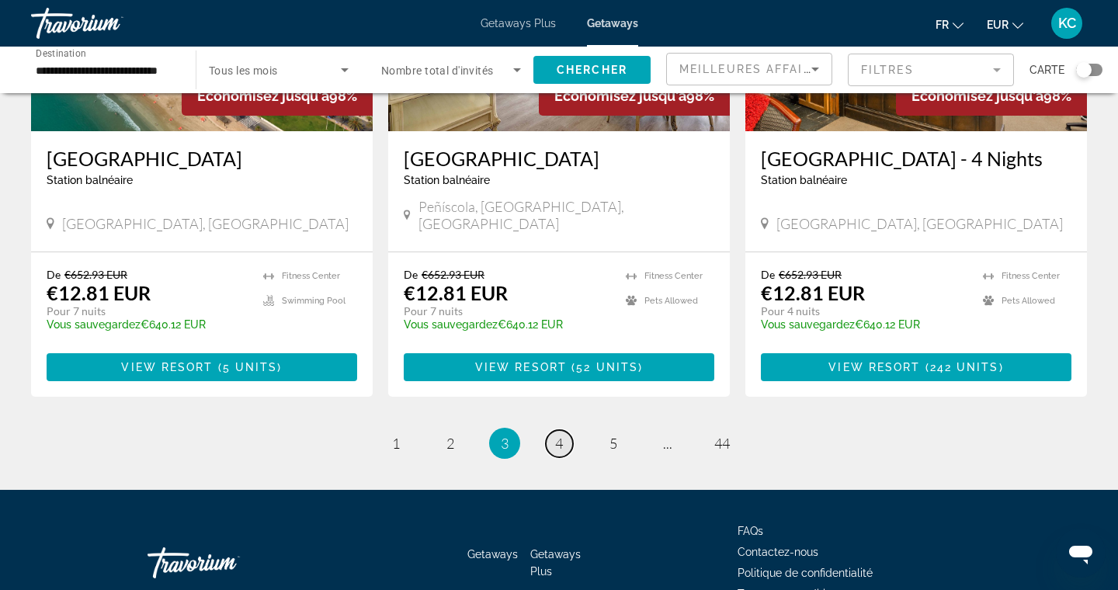
click at [567, 430] on link "page 4" at bounding box center [559, 443] width 27 height 27
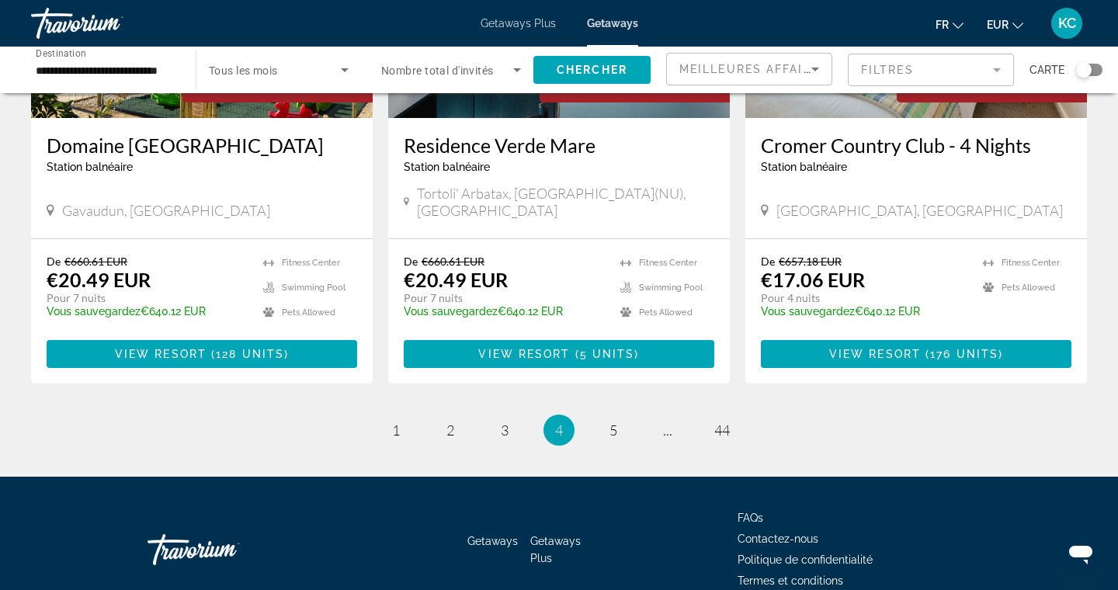
scroll to position [1915, 0]
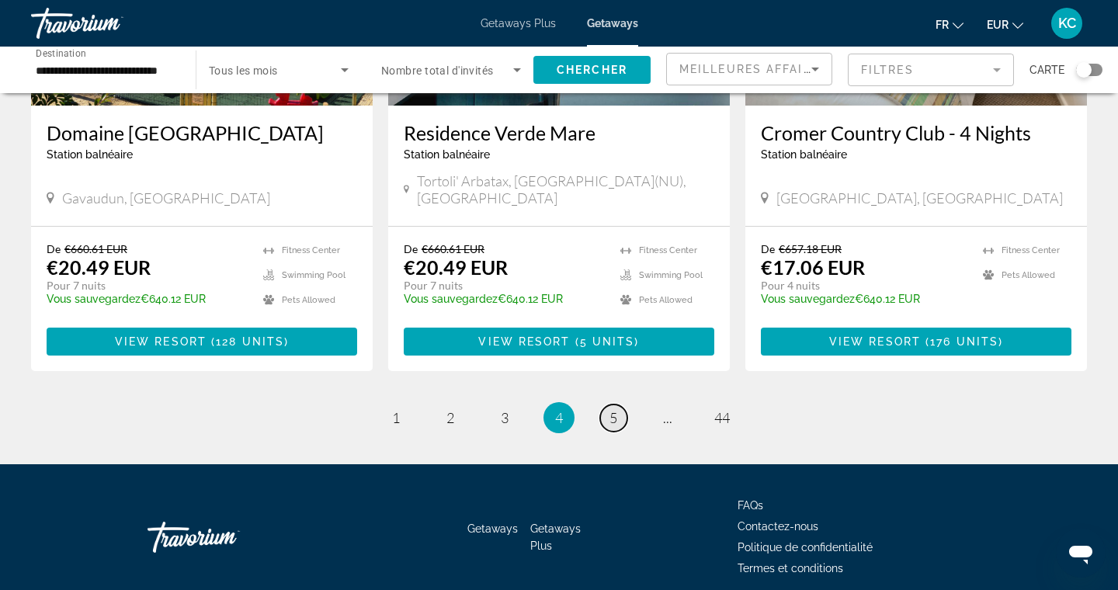
click at [616, 409] on span "5" at bounding box center [614, 417] width 8 height 17
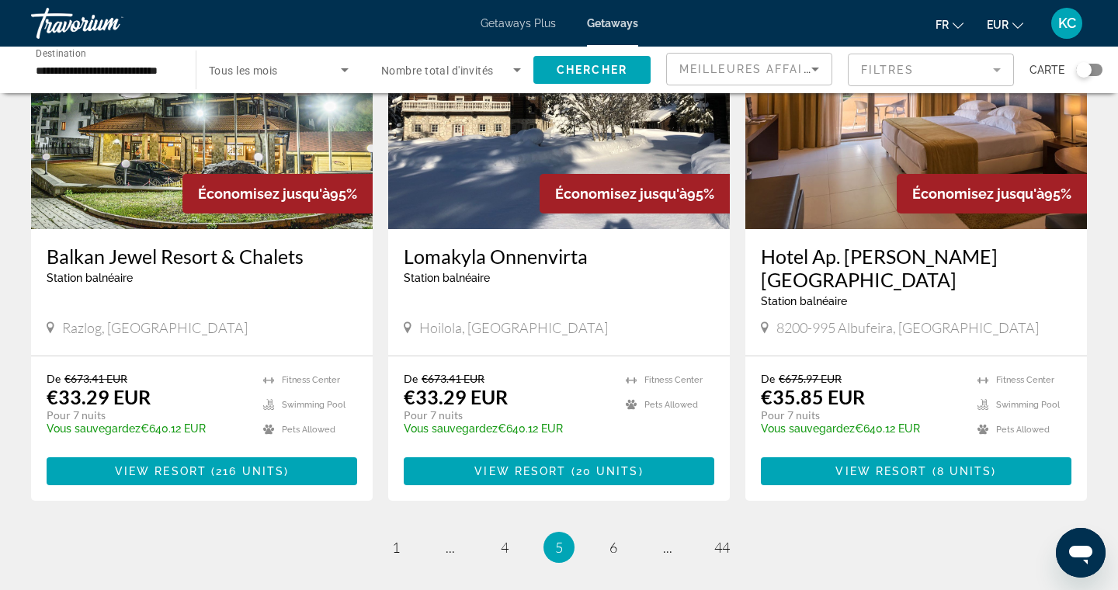
scroll to position [1824, 0]
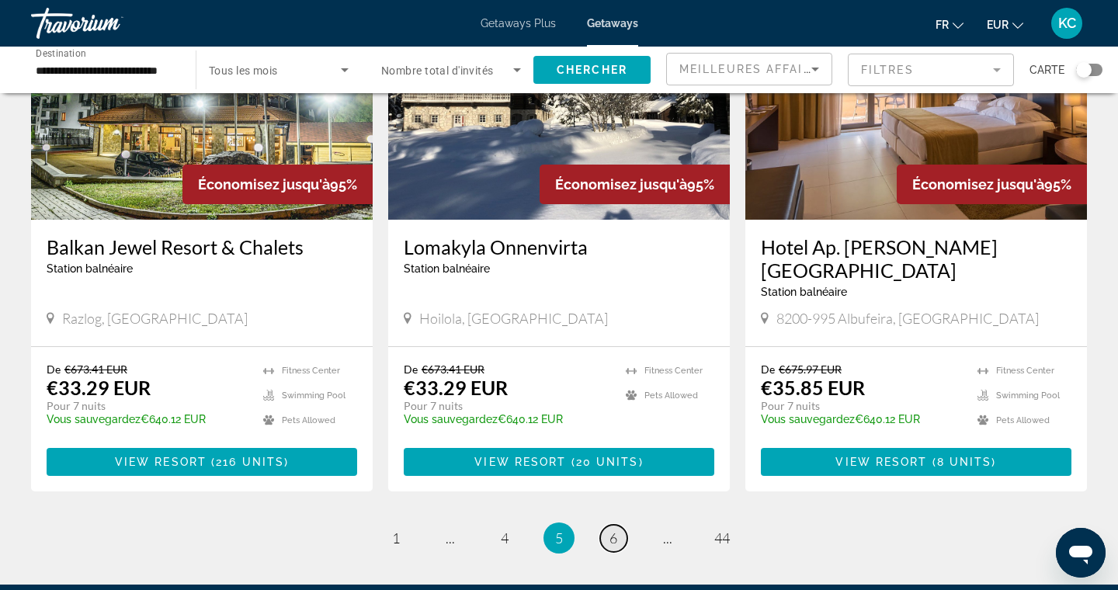
click at [614, 530] on span "6" at bounding box center [614, 538] width 8 height 17
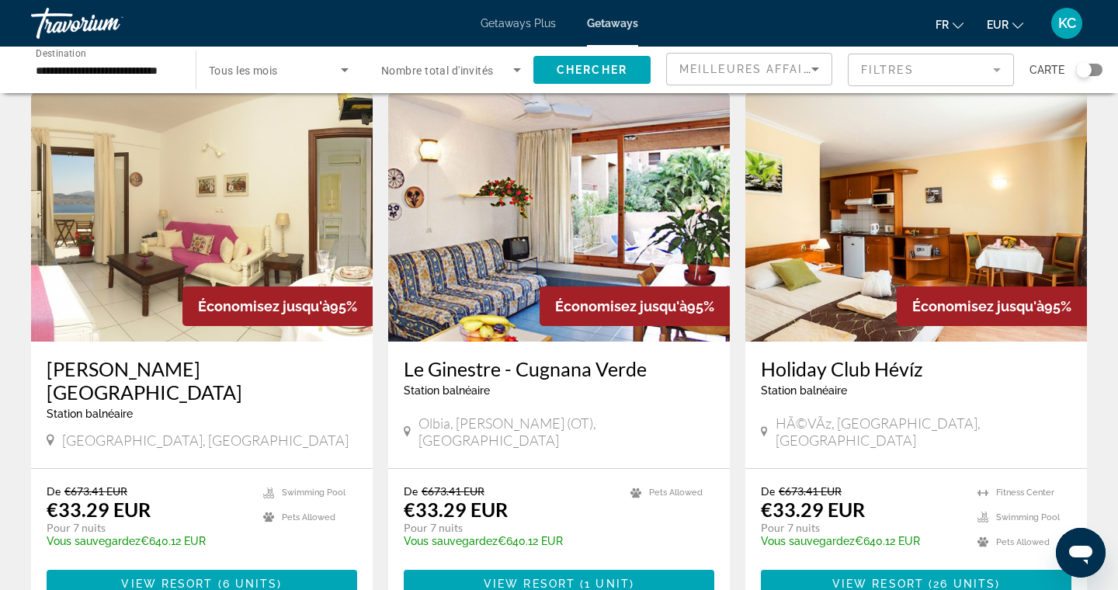
scroll to position [1152, 0]
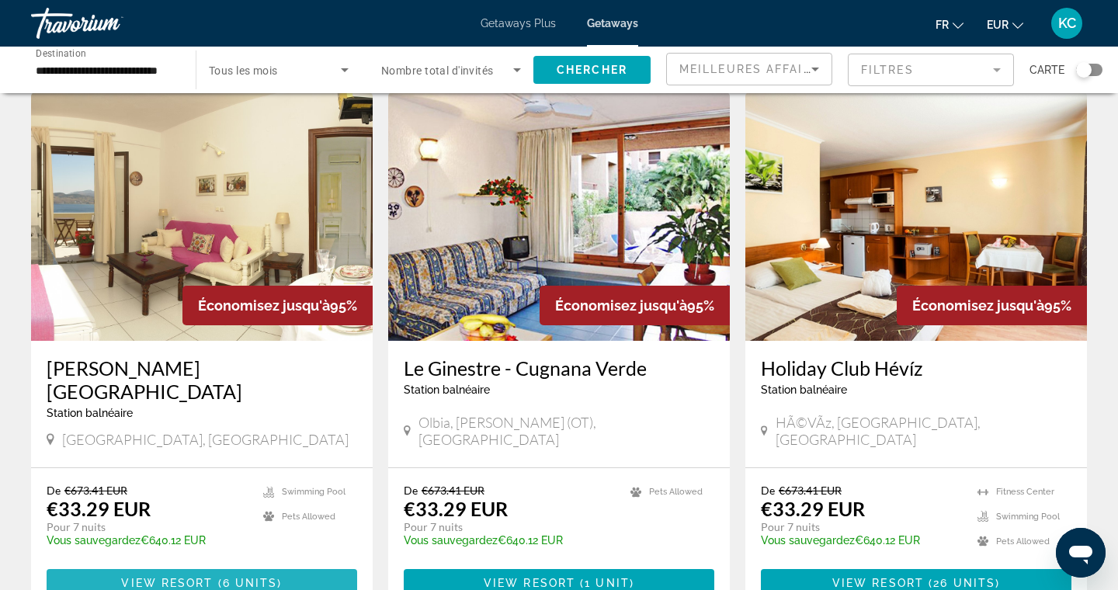
click at [294, 565] on span "Main content" at bounding box center [202, 583] width 311 height 37
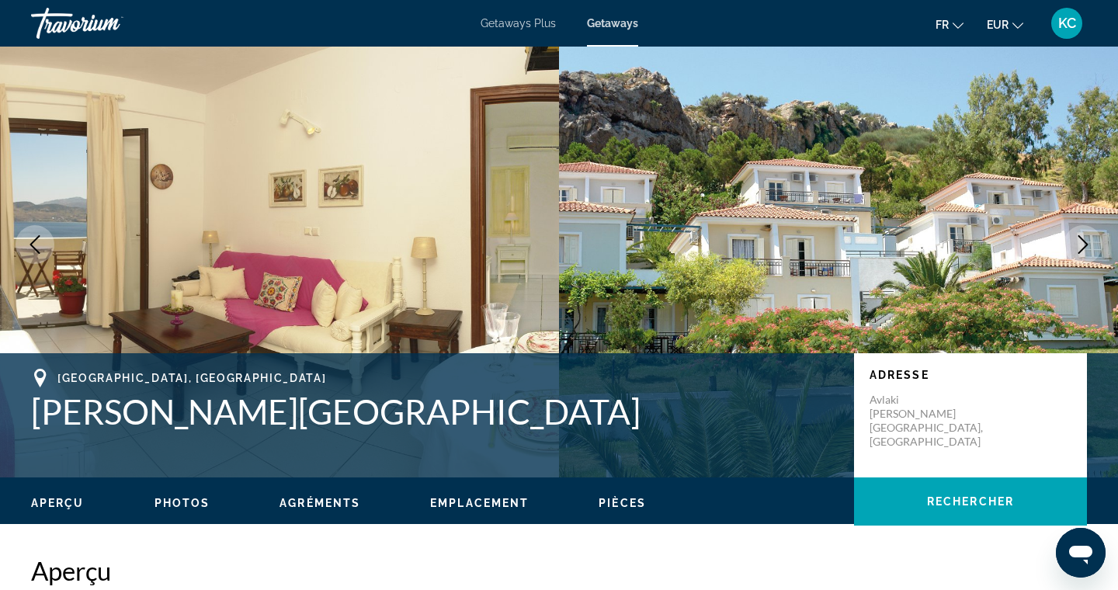
scroll to position [36, 0]
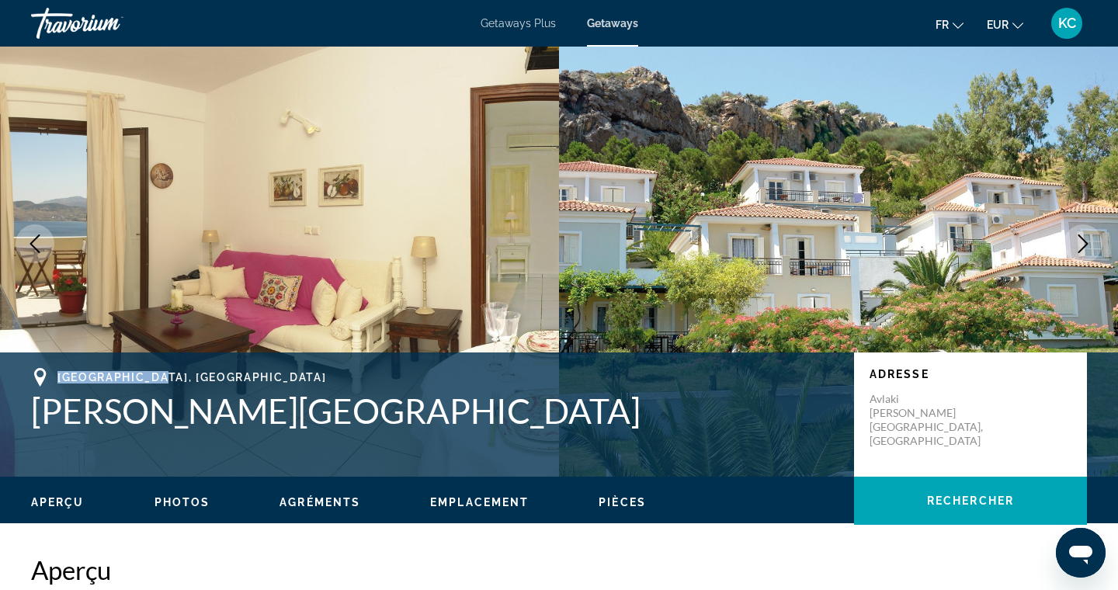
drag, startPoint x: 162, startPoint y: 371, endPoint x: 59, endPoint y: 373, distance: 102.5
click at [59, 373] on span "[GEOGRAPHIC_DATA], [GEOGRAPHIC_DATA]" at bounding box center [191, 377] width 269 height 12
copy span "[GEOGRAPHIC_DATA], [GEOGRAPHIC_DATA]"
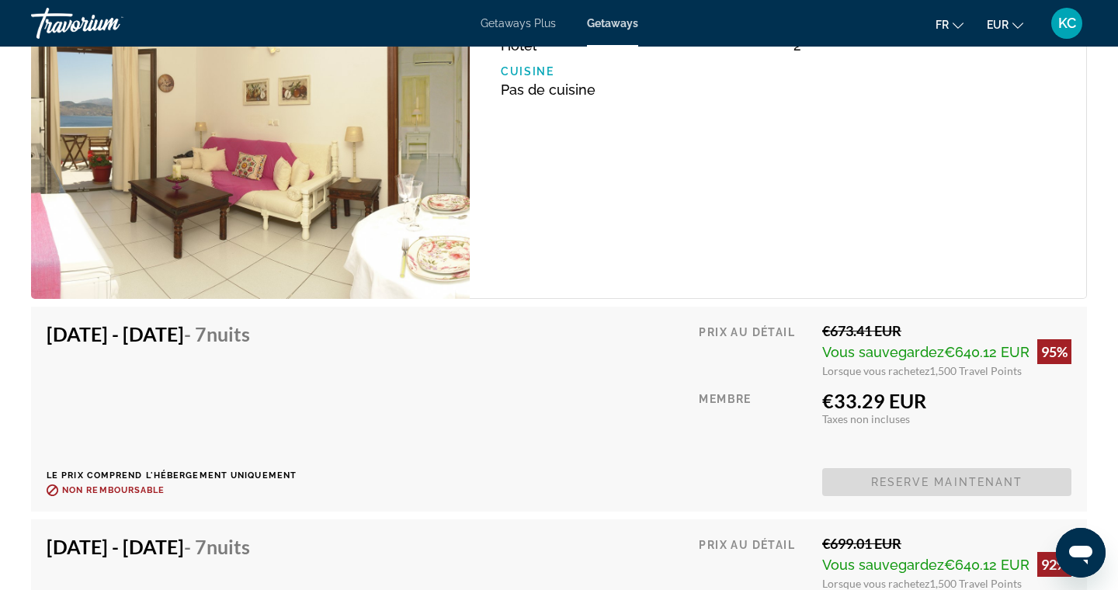
scroll to position [2349, 0]
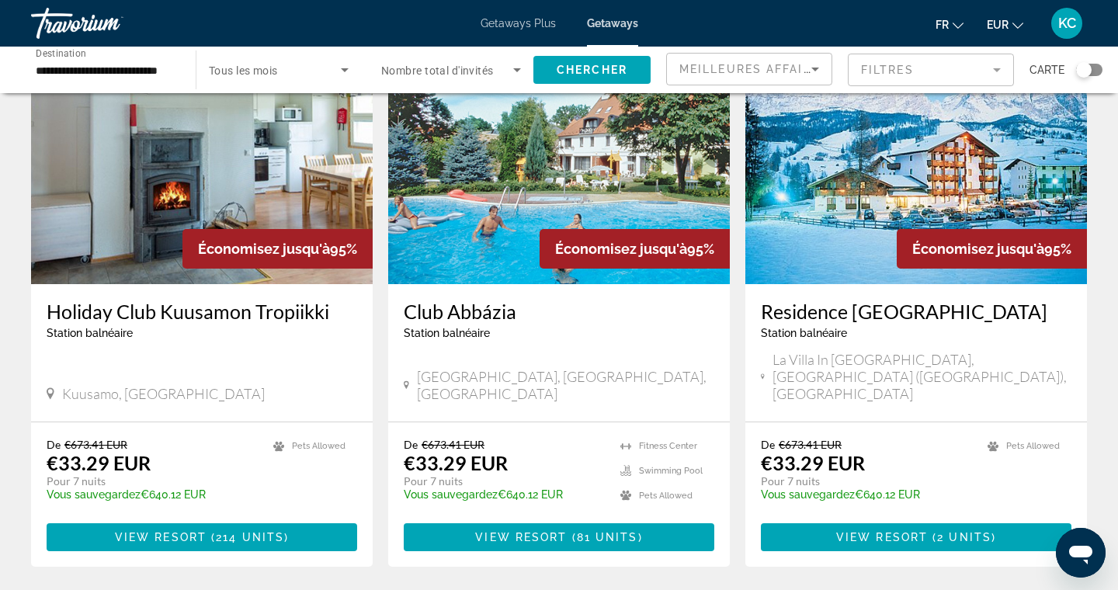
scroll to position [1761, 0]
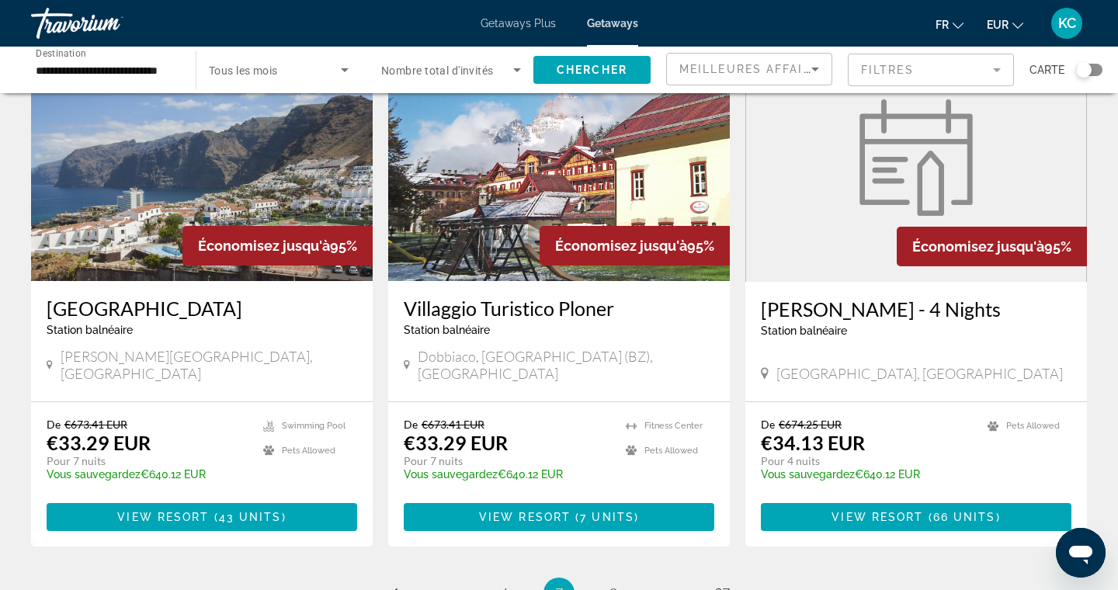
scroll to position [1767, 0]
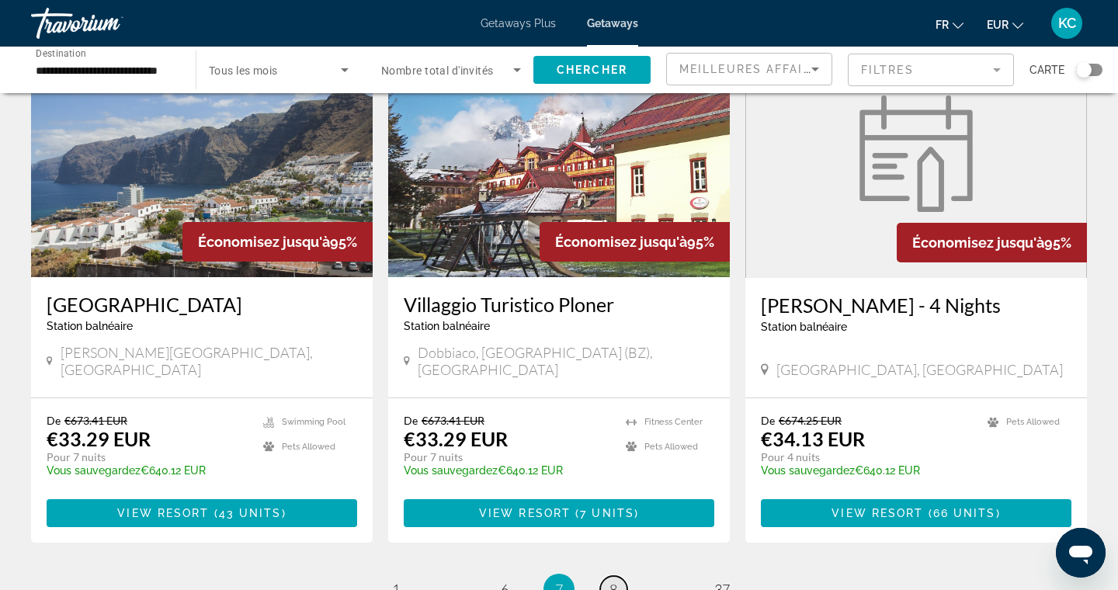
click at [614, 581] on span "8" at bounding box center [614, 589] width 8 height 17
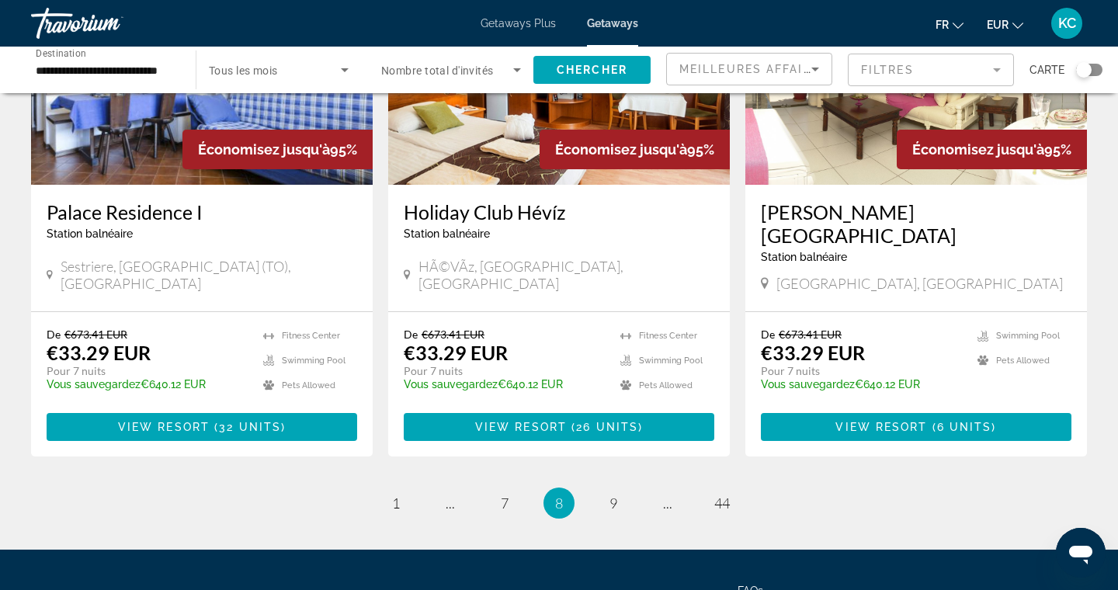
scroll to position [1862, 0]
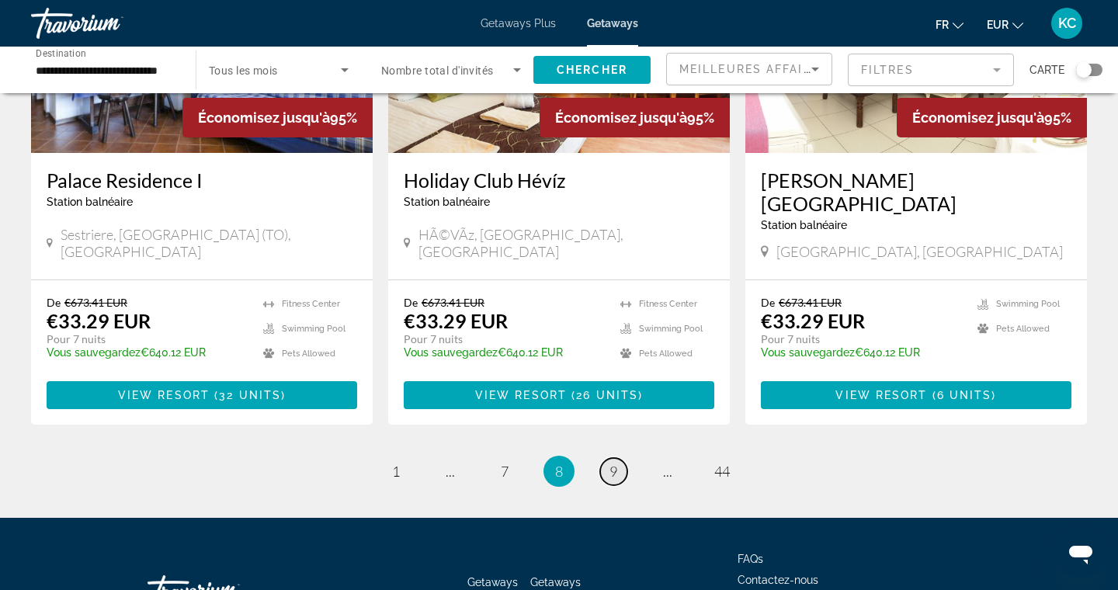
click at [613, 463] on span "9" at bounding box center [614, 471] width 8 height 17
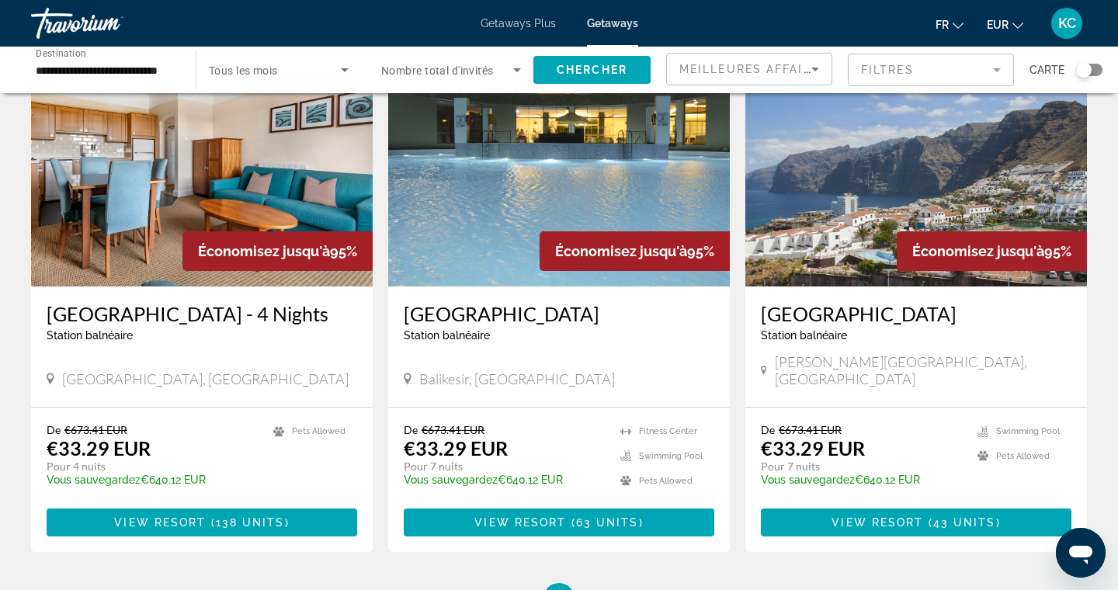
scroll to position [1753, 0]
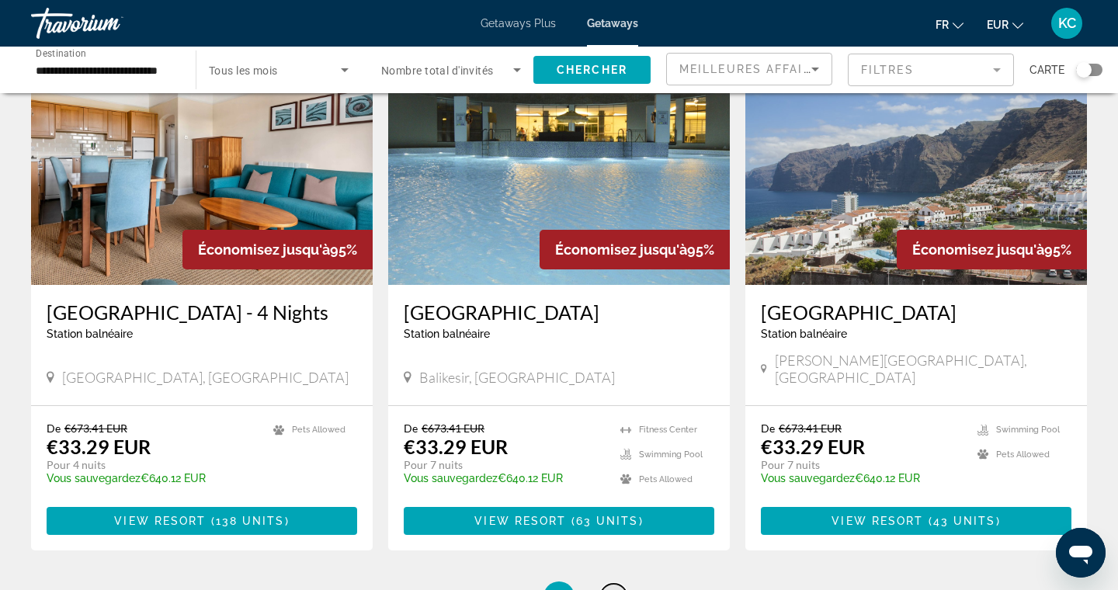
click at [614, 589] on span "10" at bounding box center [614, 597] width 16 height 17
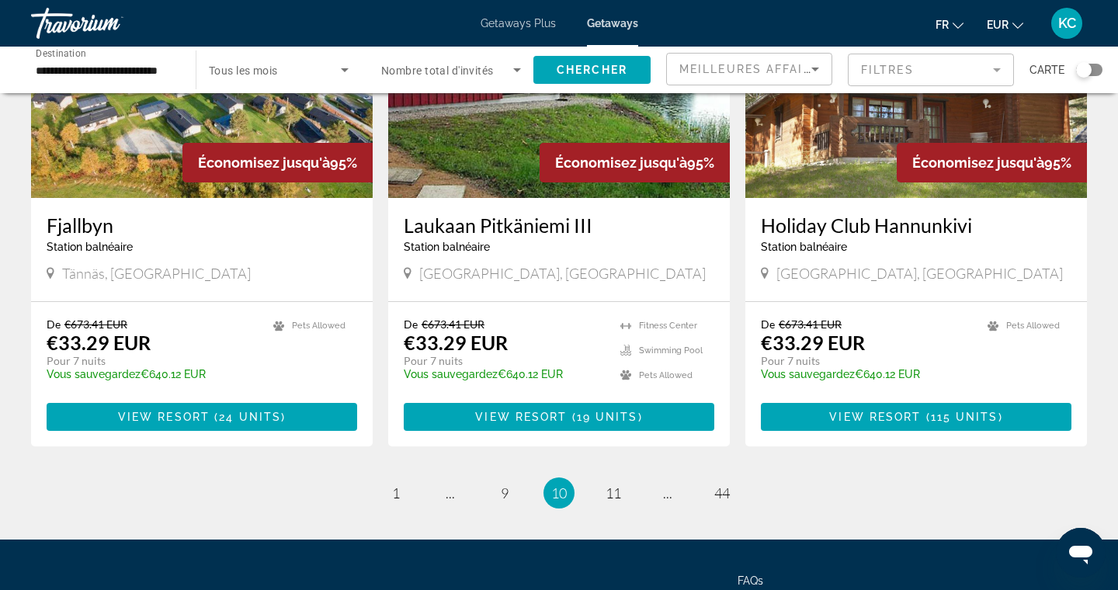
scroll to position [1823, 0]
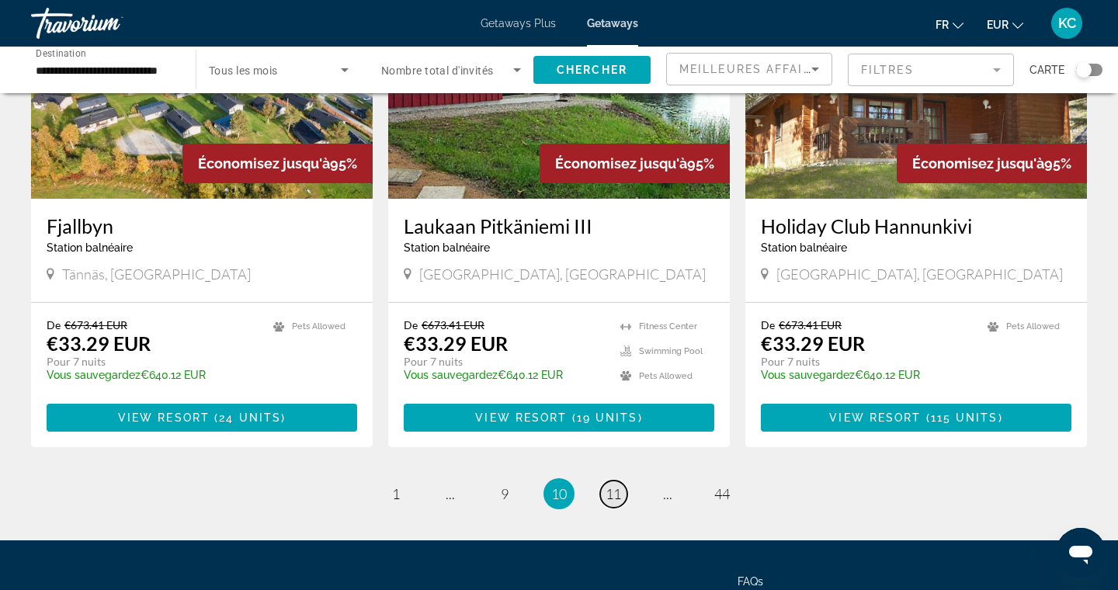
click at [613, 481] on link "page 11" at bounding box center [613, 494] width 27 height 27
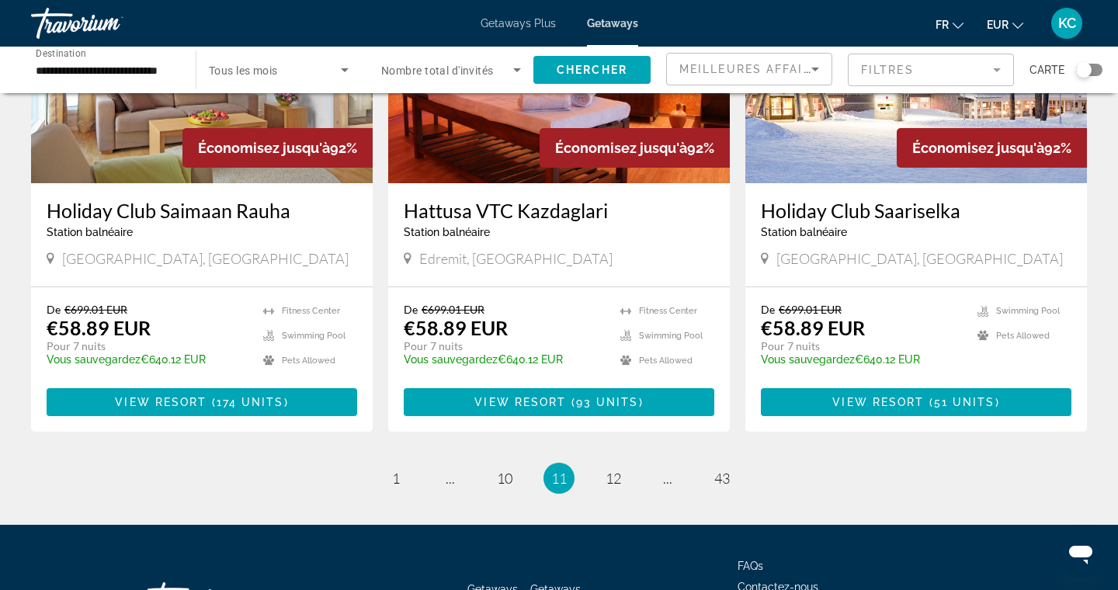
scroll to position [1902, 0]
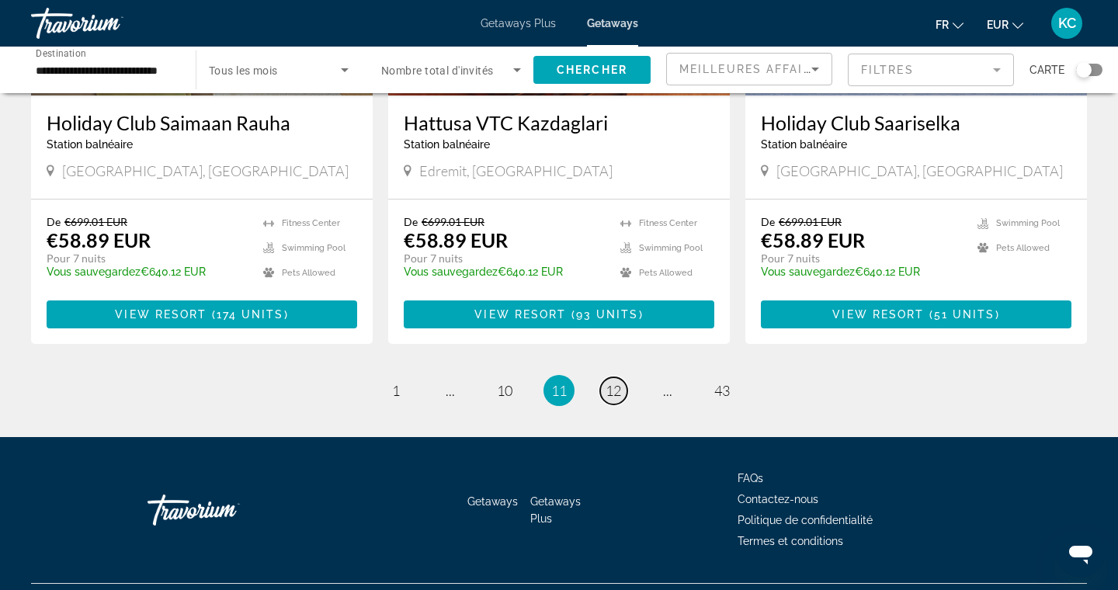
click at [618, 382] on span "12" at bounding box center [614, 390] width 16 height 17
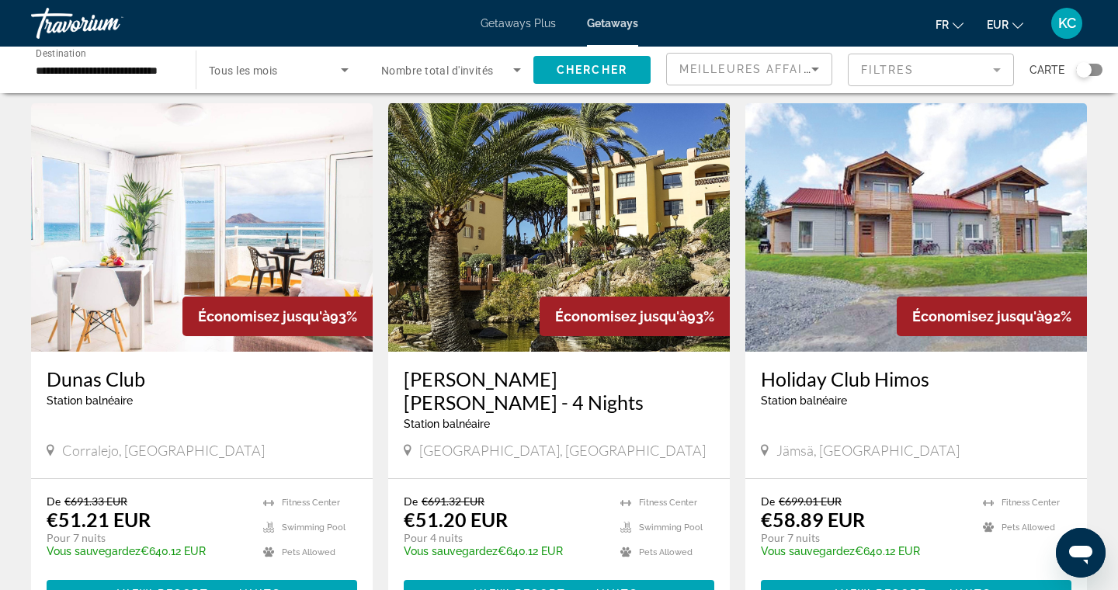
scroll to position [1727, 0]
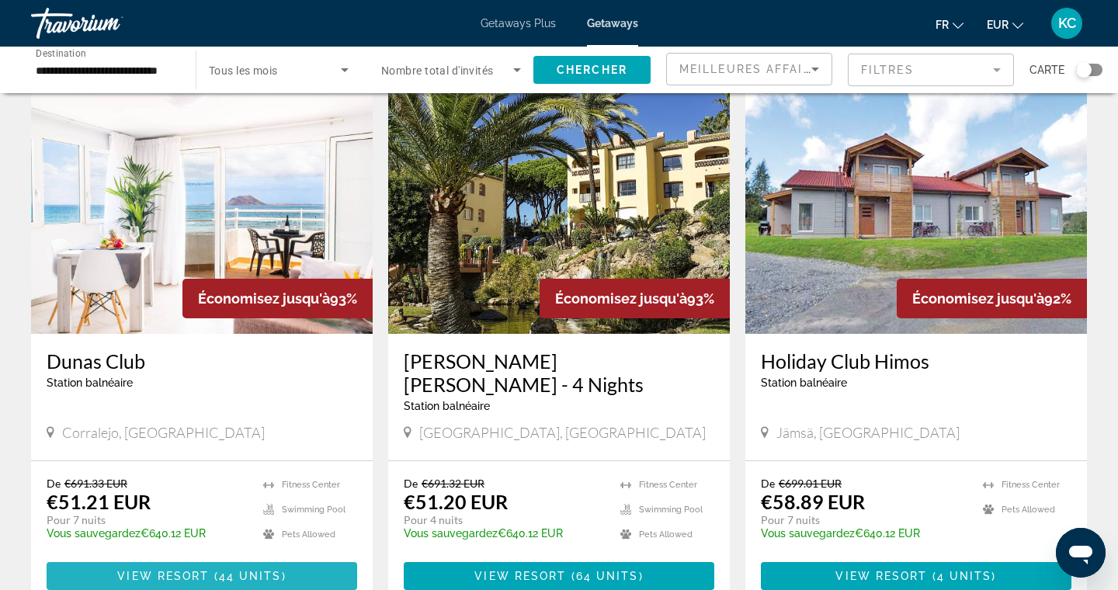
click at [301, 558] on span "Main content" at bounding box center [202, 576] width 311 height 37
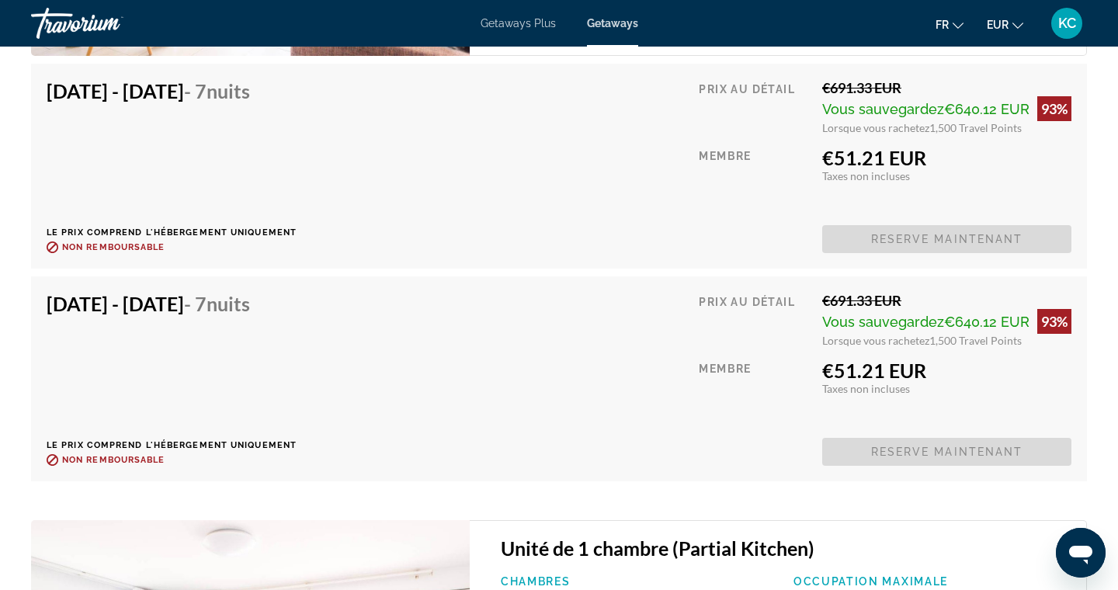
scroll to position [3233, 0]
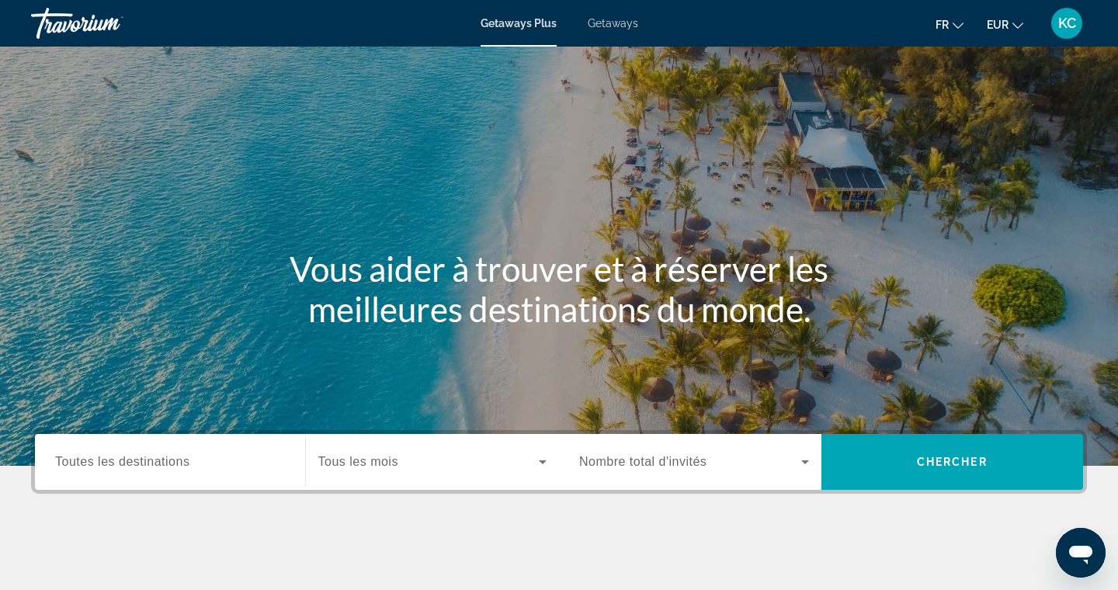
click at [617, 24] on span "Getaways" at bounding box center [613, 23] width 50 height 12
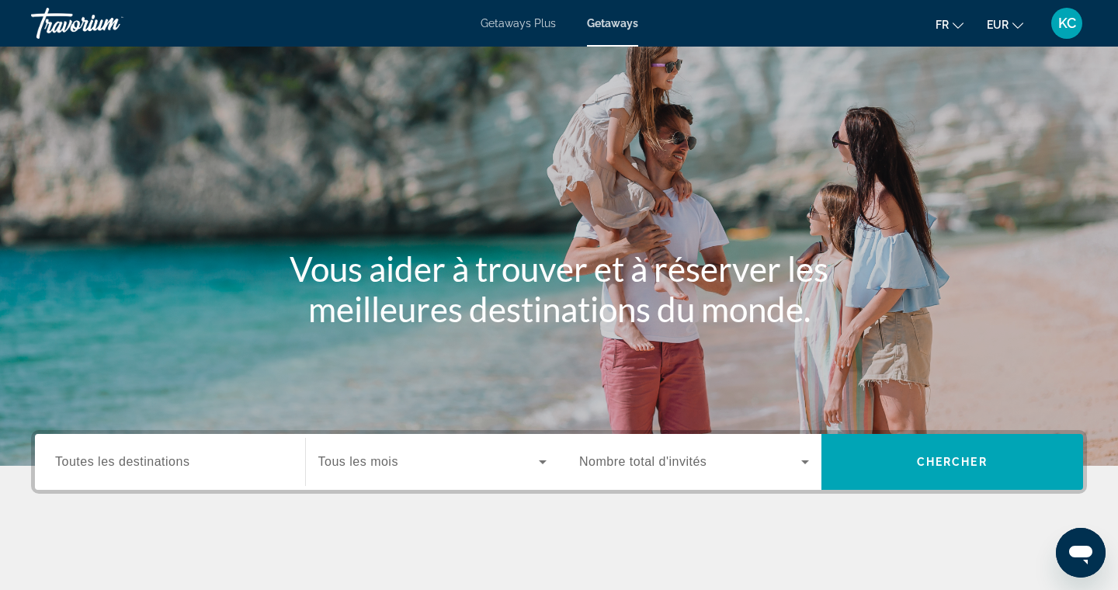
click at [156, 461] on span "Toutes les destinations" at bounding box center [122, 461] width 134 height 13
click at [156, 461] on input "Destination Toutes les destinations" at bounding box center [170, 463] width 230 height 19
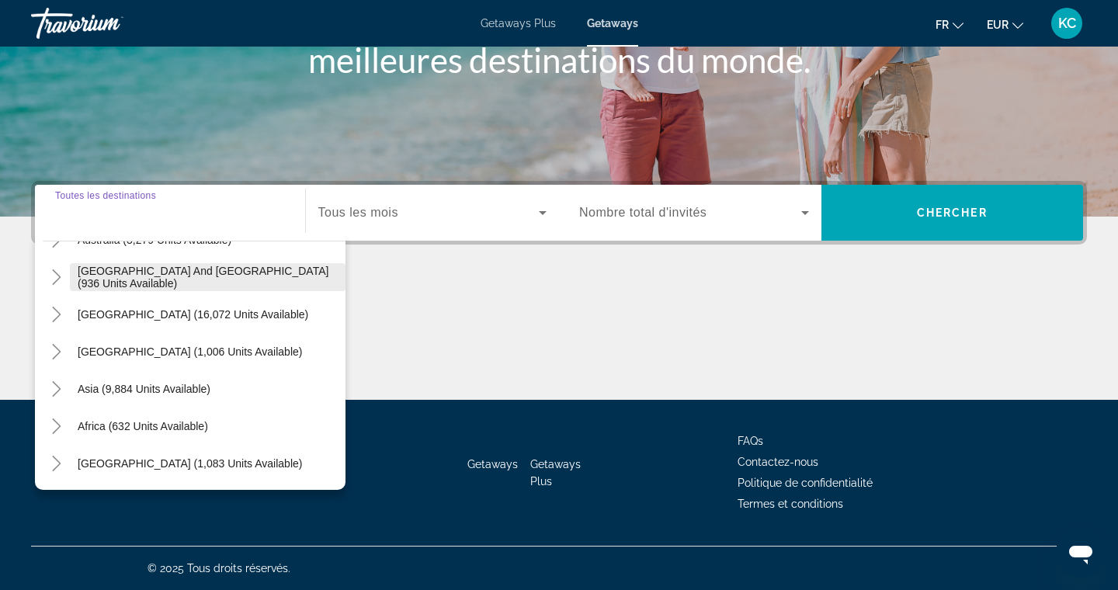
scroll to position [252, 0]
